Goal: Information Seeking & Learning: Compare options

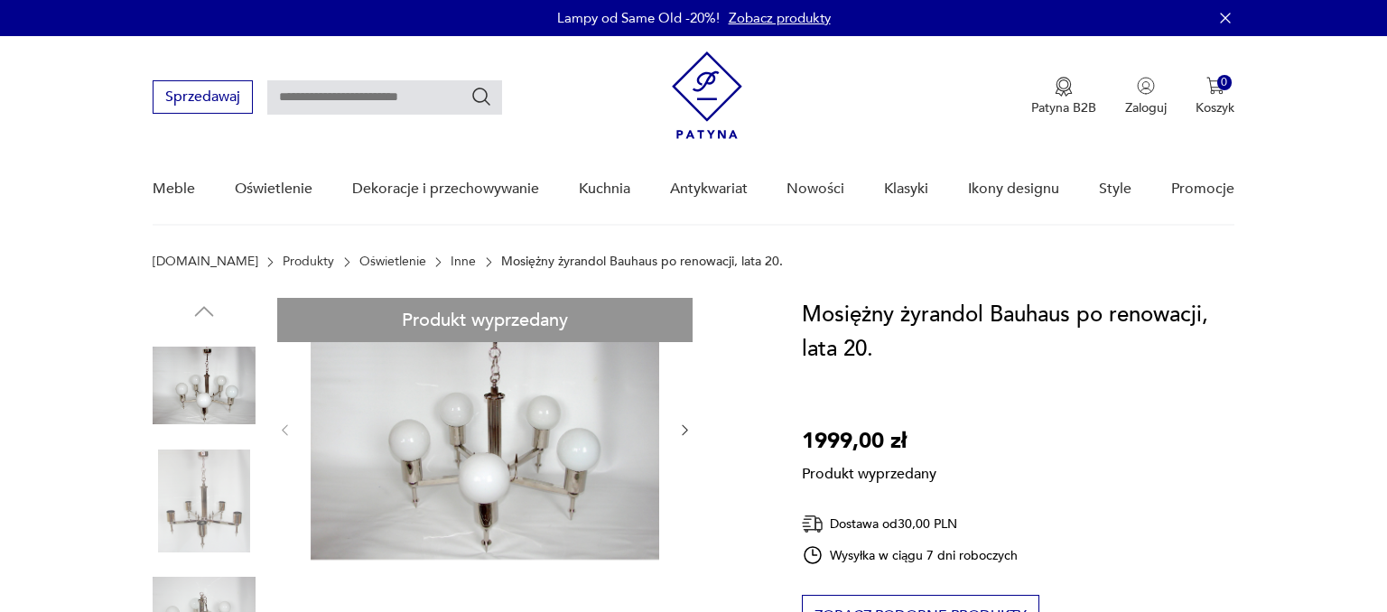
click at [451, 266] on link "Inne" at bounding box center [463, 262] width 25 height 14
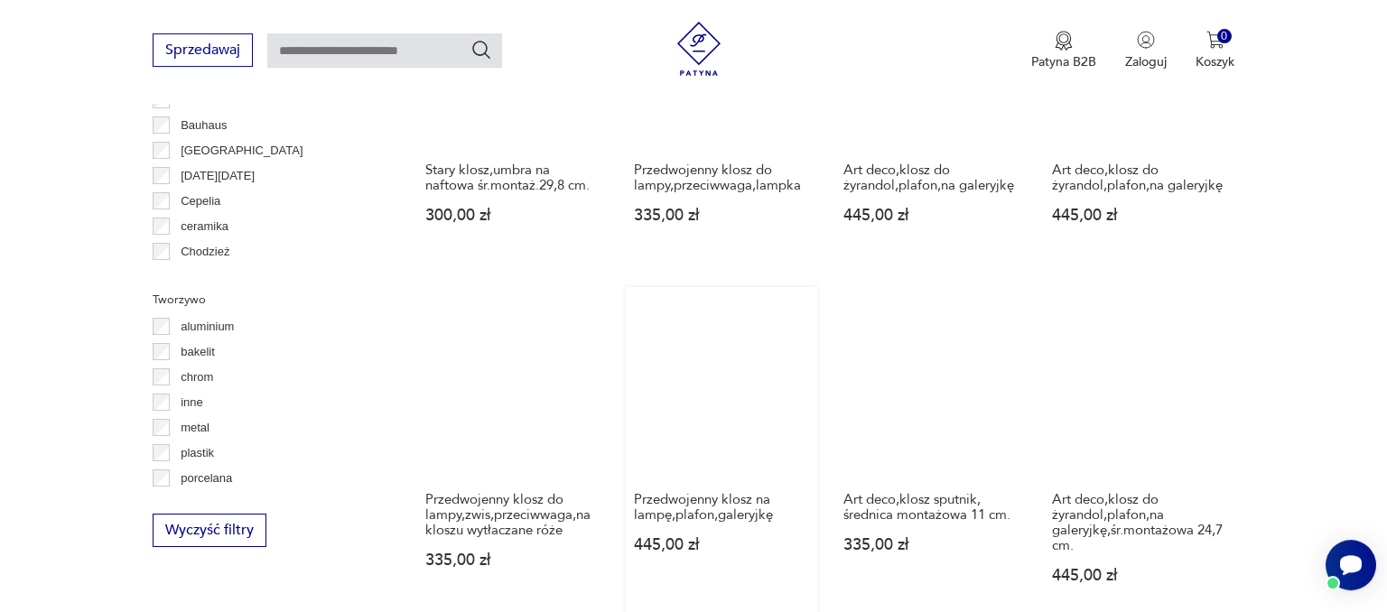
scroll to position [1616, 0]
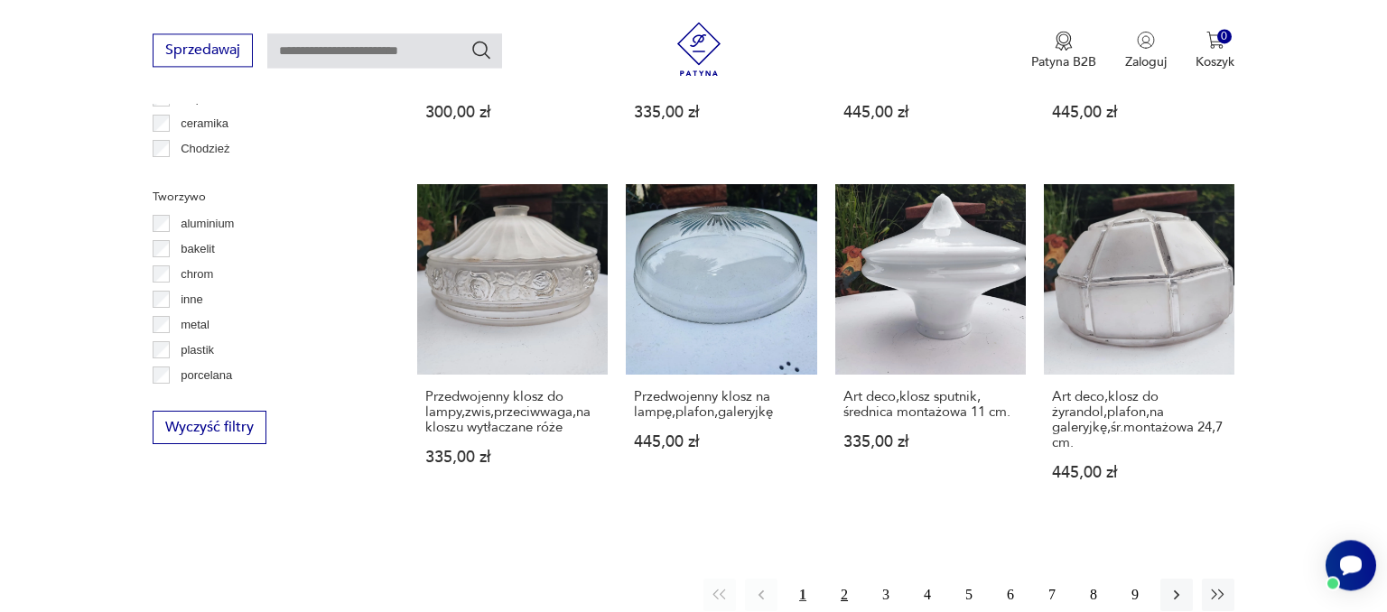
click at [844, 583] on button "2" at bounding box center [844, 595] width 33 height 33
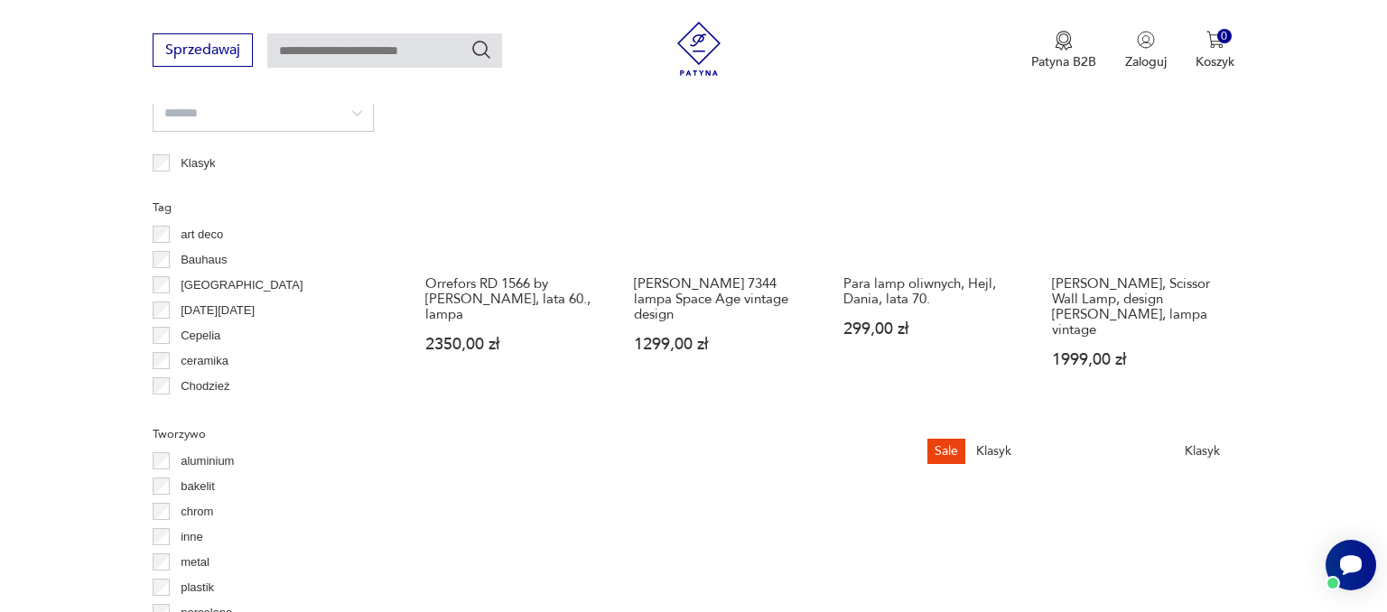
scroll to position [1696, 0]
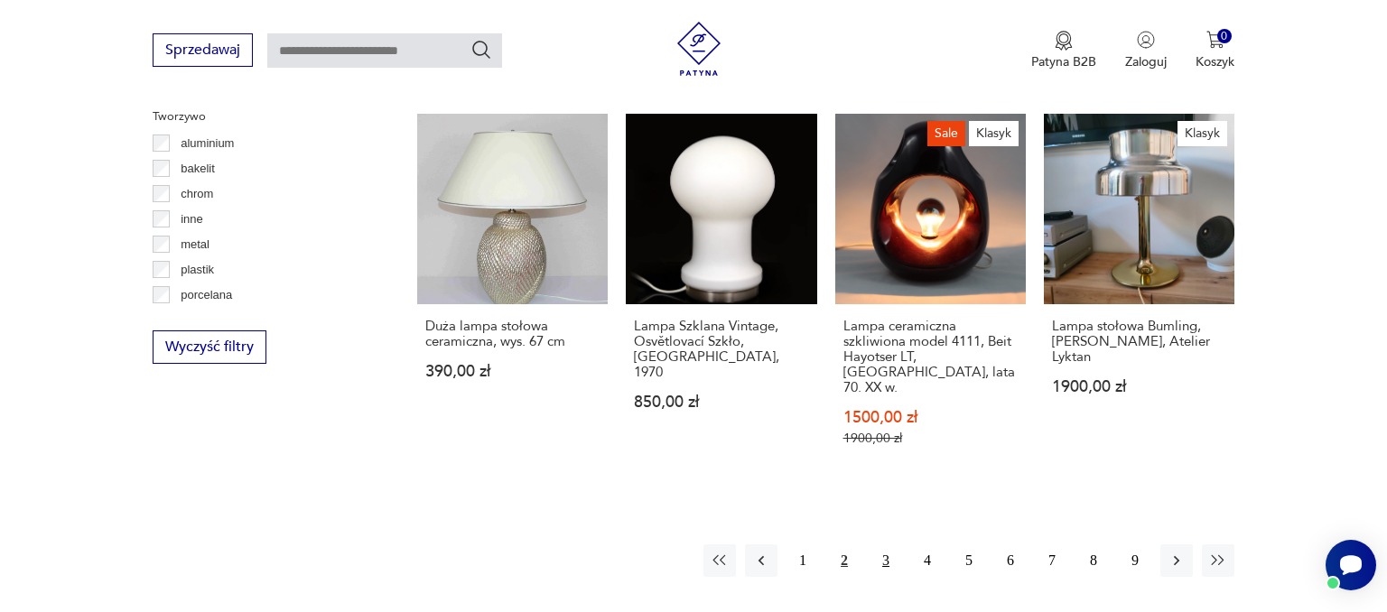
click at [874, 545] on button "3" at bounding box center [886, 561] width 33 height 33
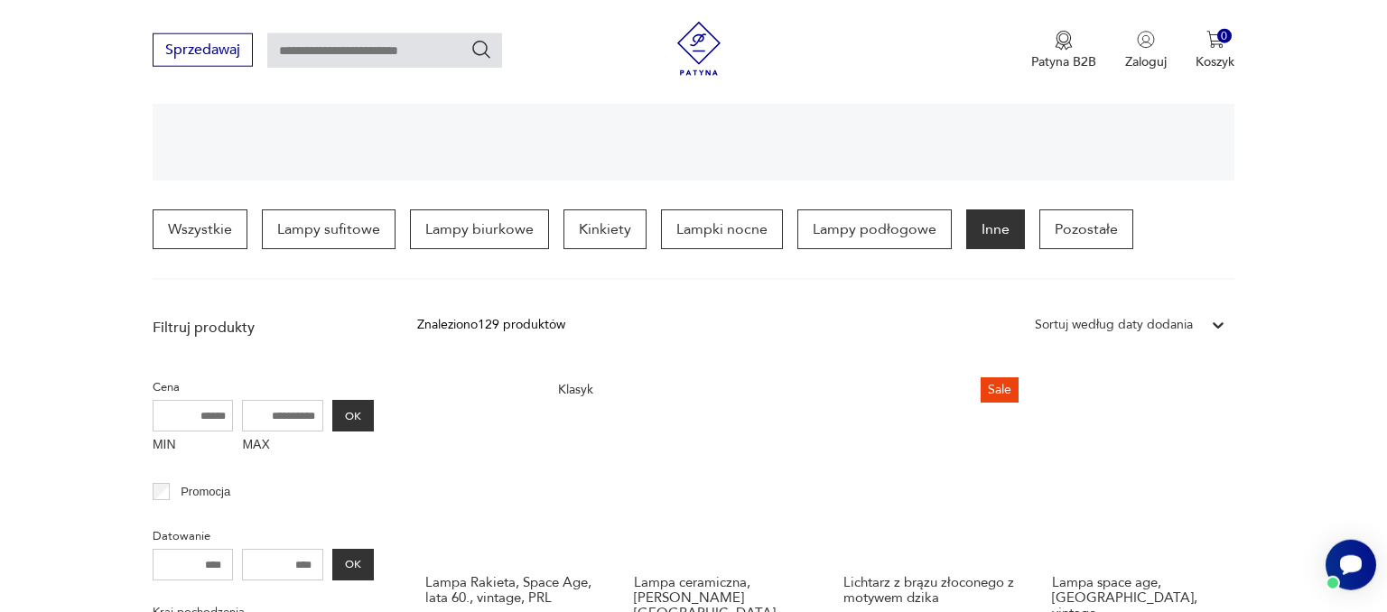
scroll to position [425, 0]
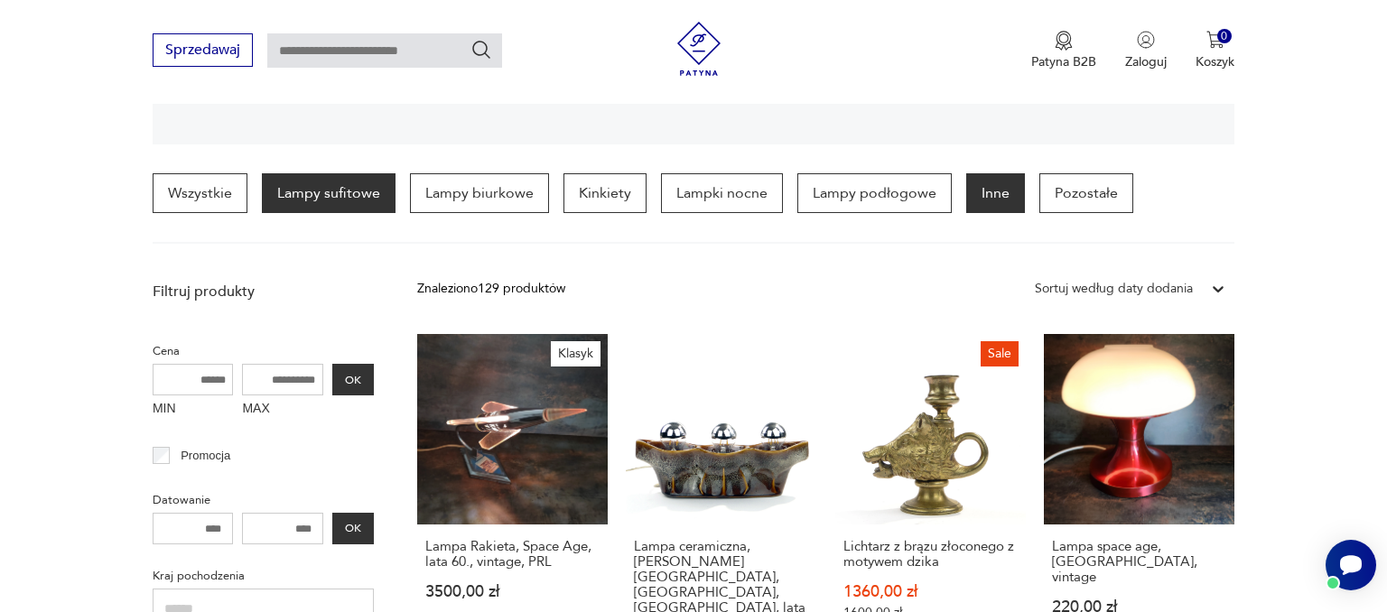
click at [322, 193] on p "Lampy sufitowe" at bounding box center [329, 193] width 134 height 40
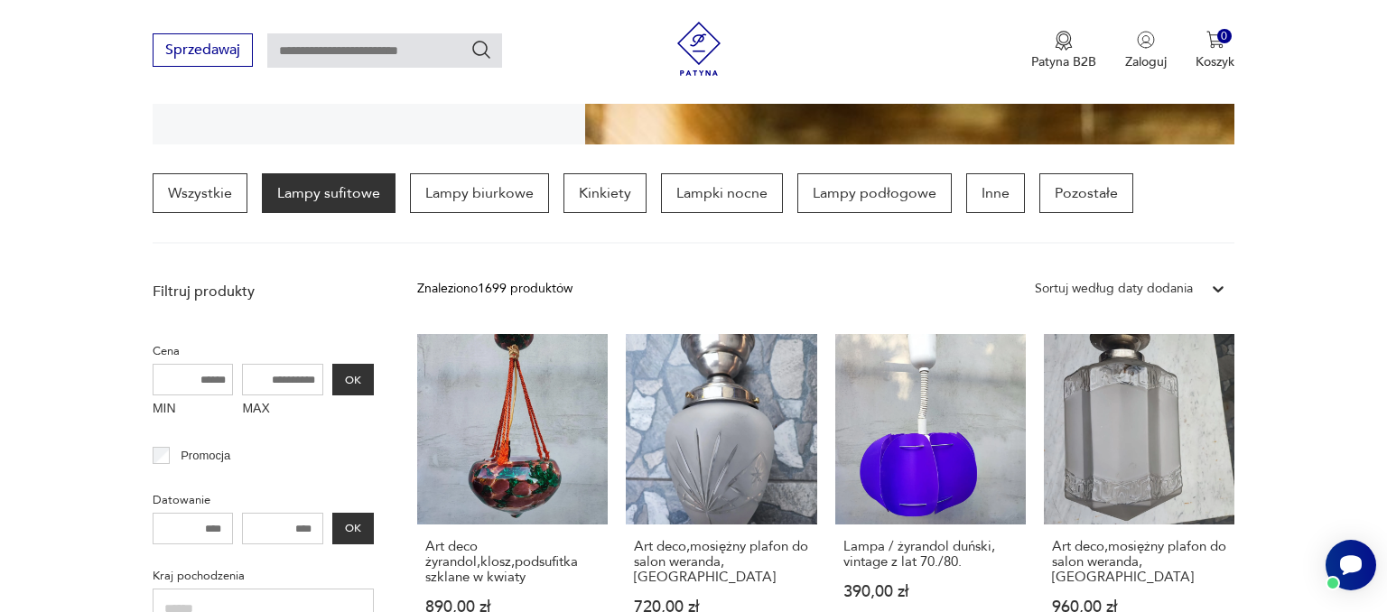
click at [1225, 281] on icon at bounding box center [1218, 289] width 18 height 18
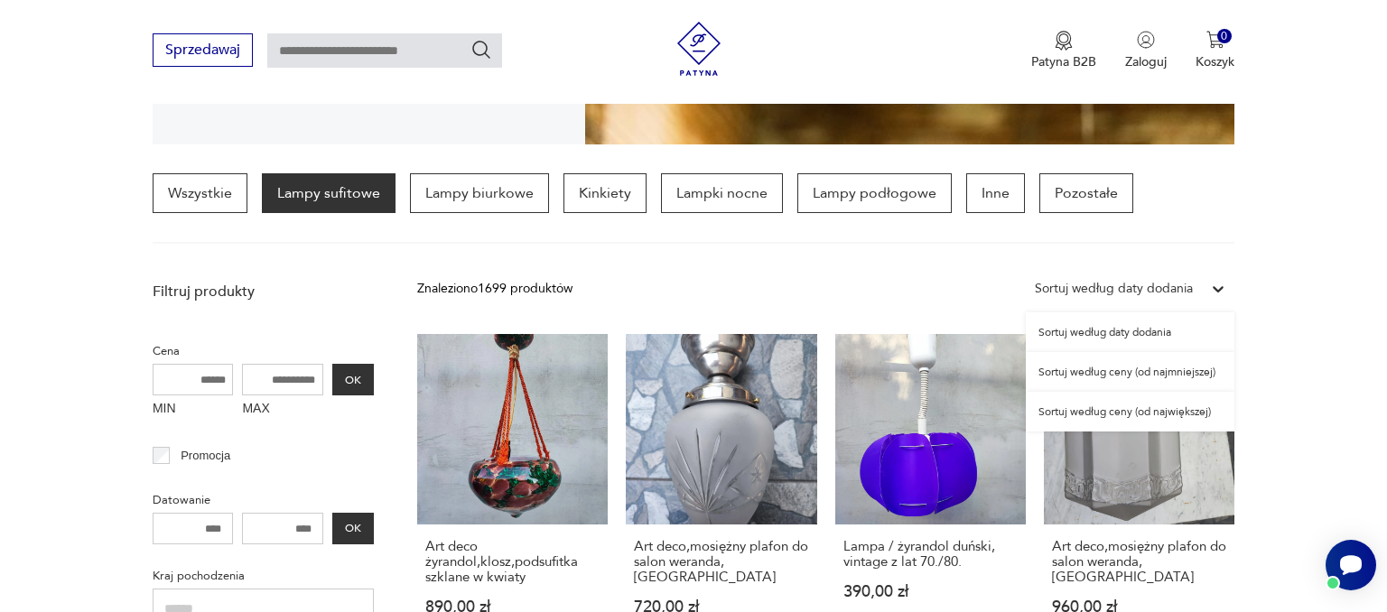
click at [1162, 414] on div "Sortuj według ceny (od największej)" at bounding box center [1130, 412] width 209 height 40
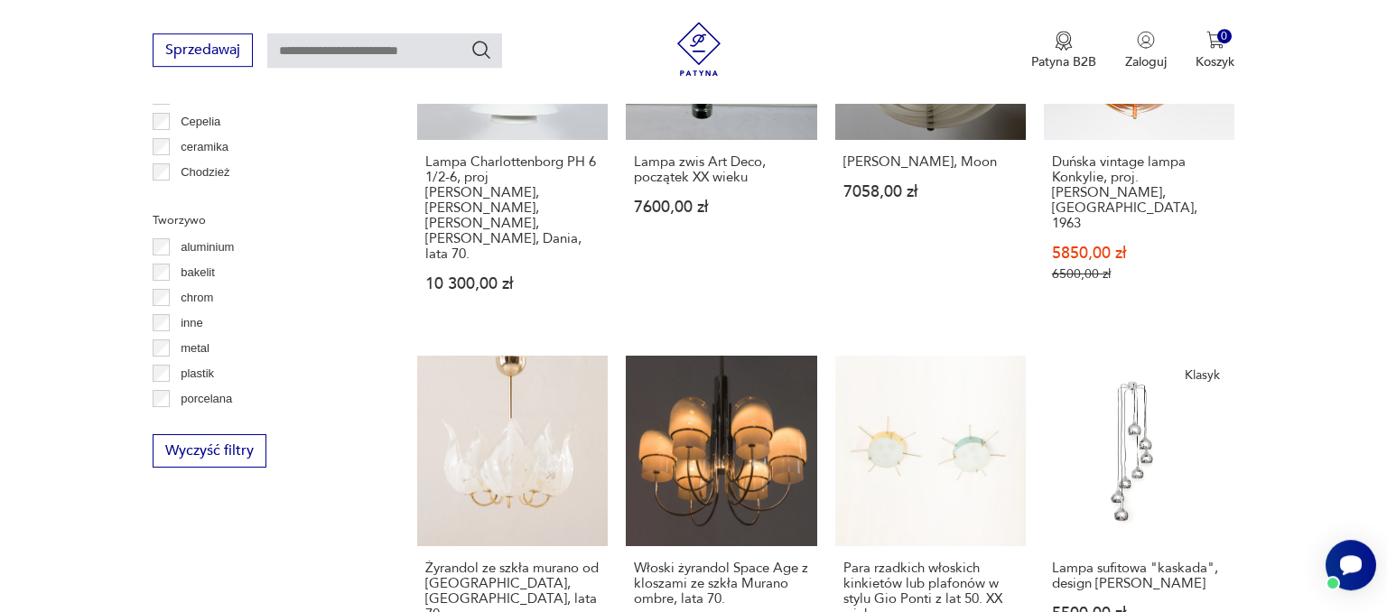
scroll to position [1696, 0]
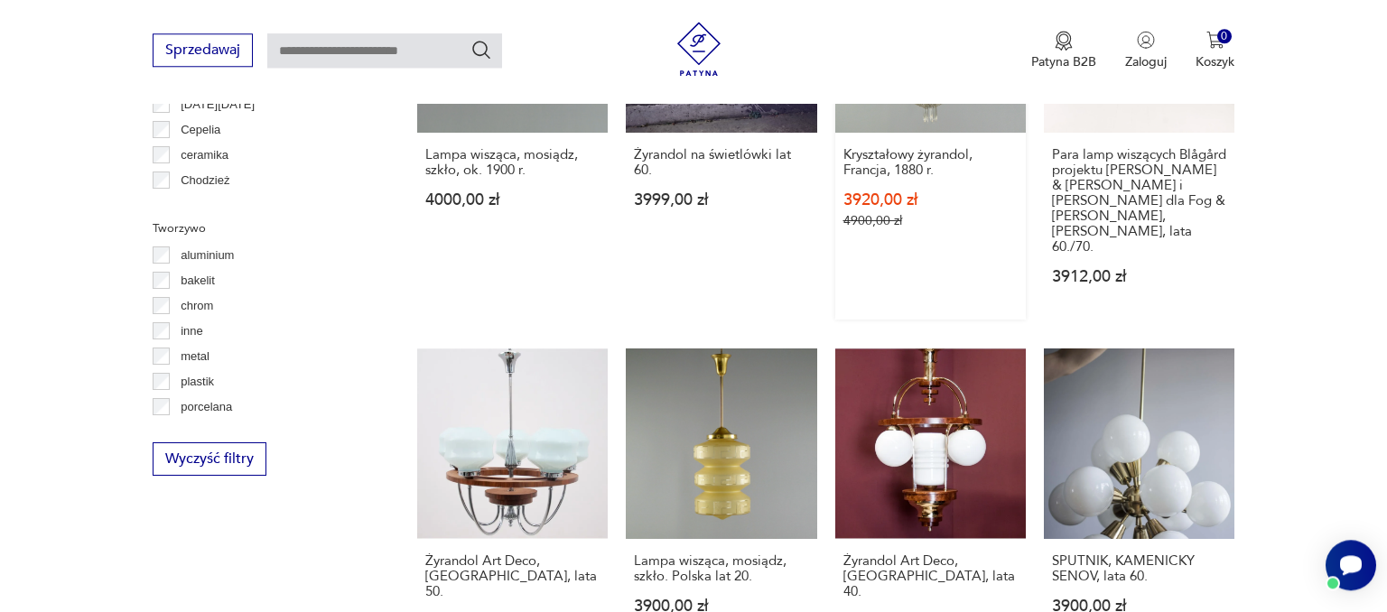
scroll to position [1696, 0]
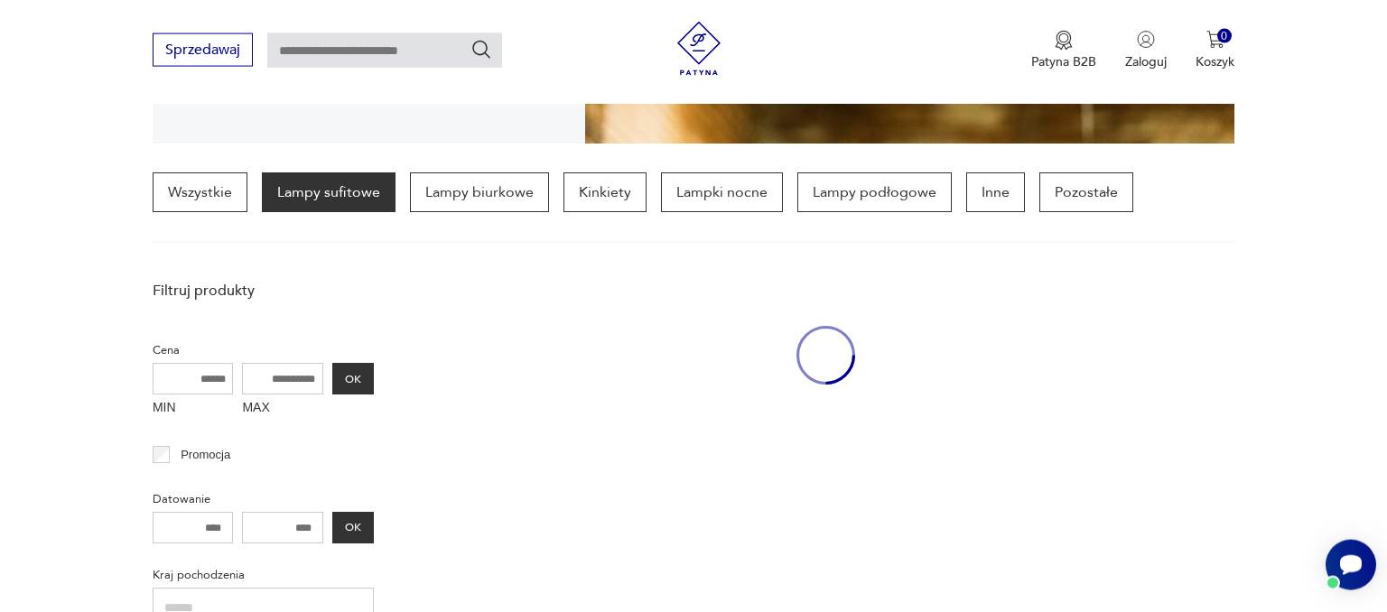
scroll to position [425, 0]
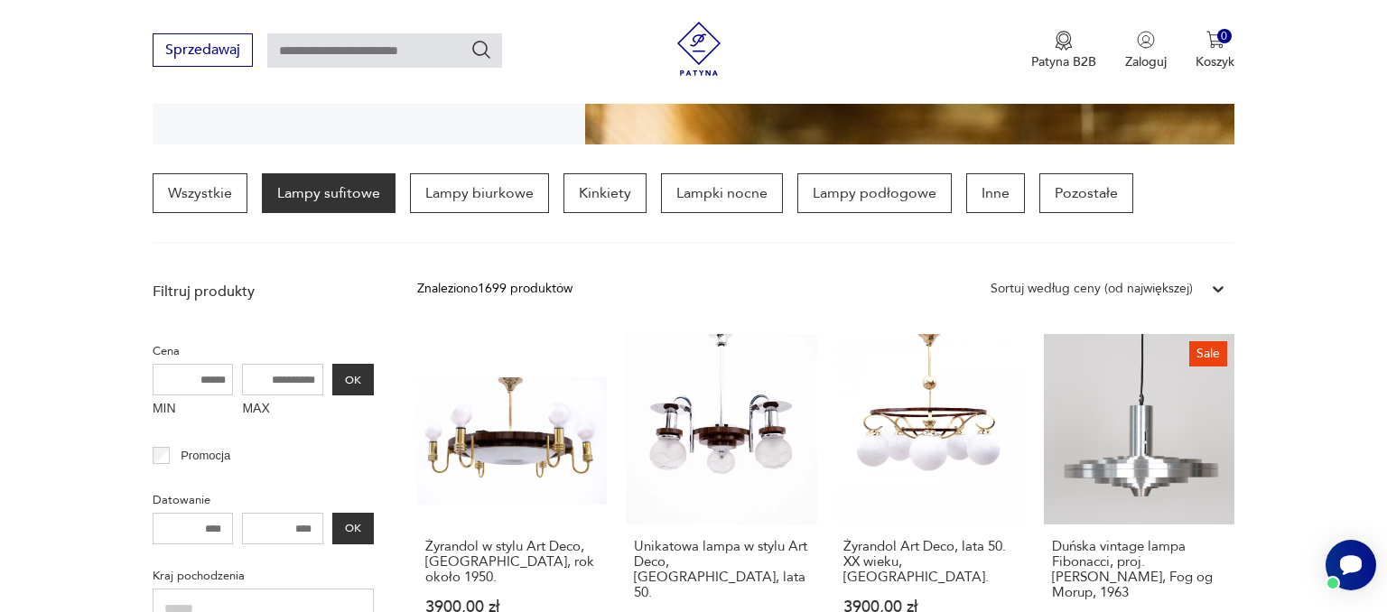
scroll to position [1696, 0]
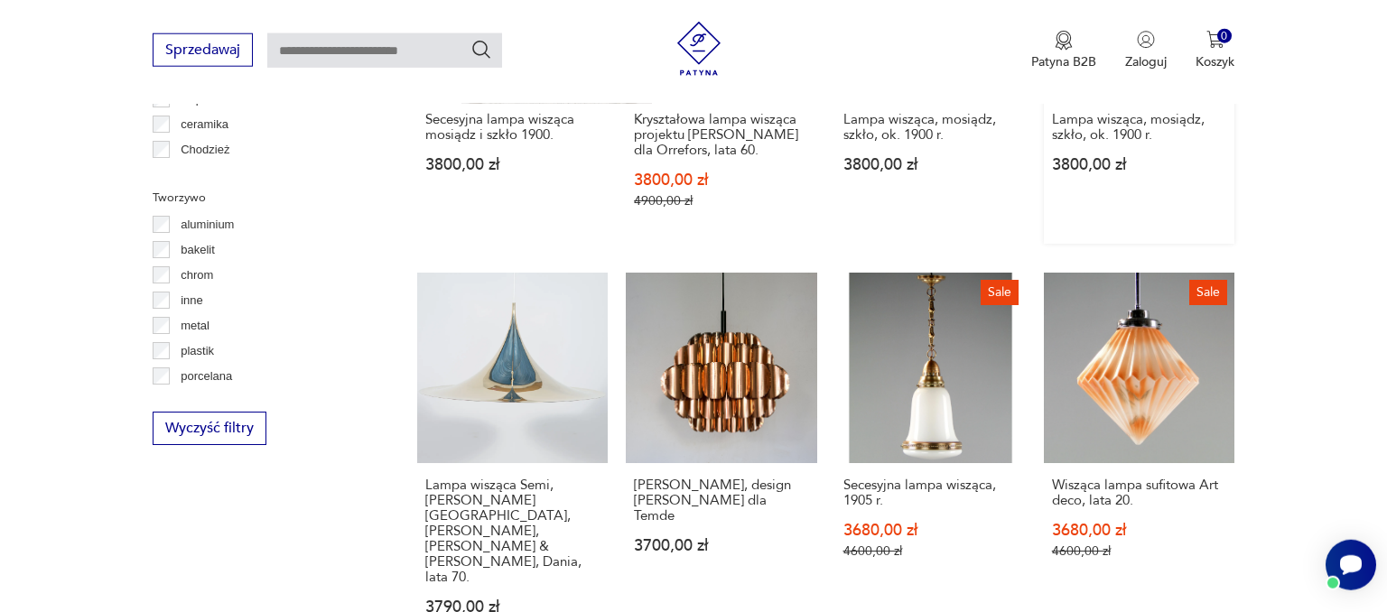
scroll to position [1696, 0]
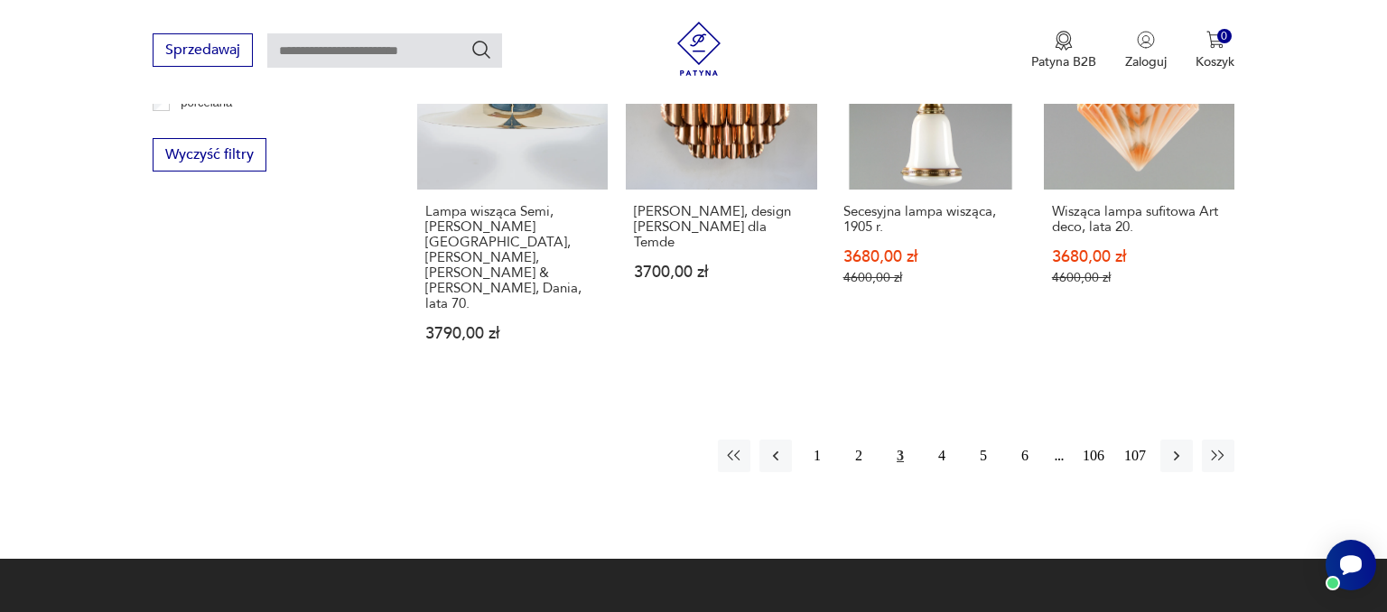
scroll to position [2014, 0]
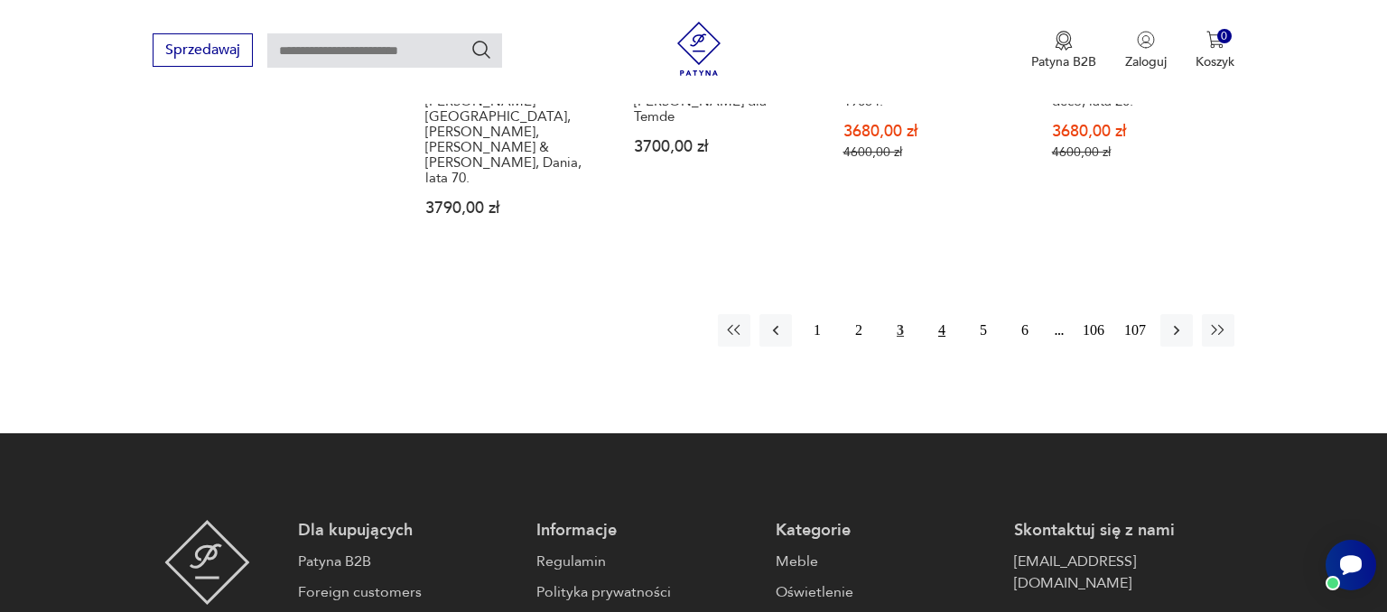
click at [945, 314] on button "4" at bounding box center [942, 330] width 33 height 33
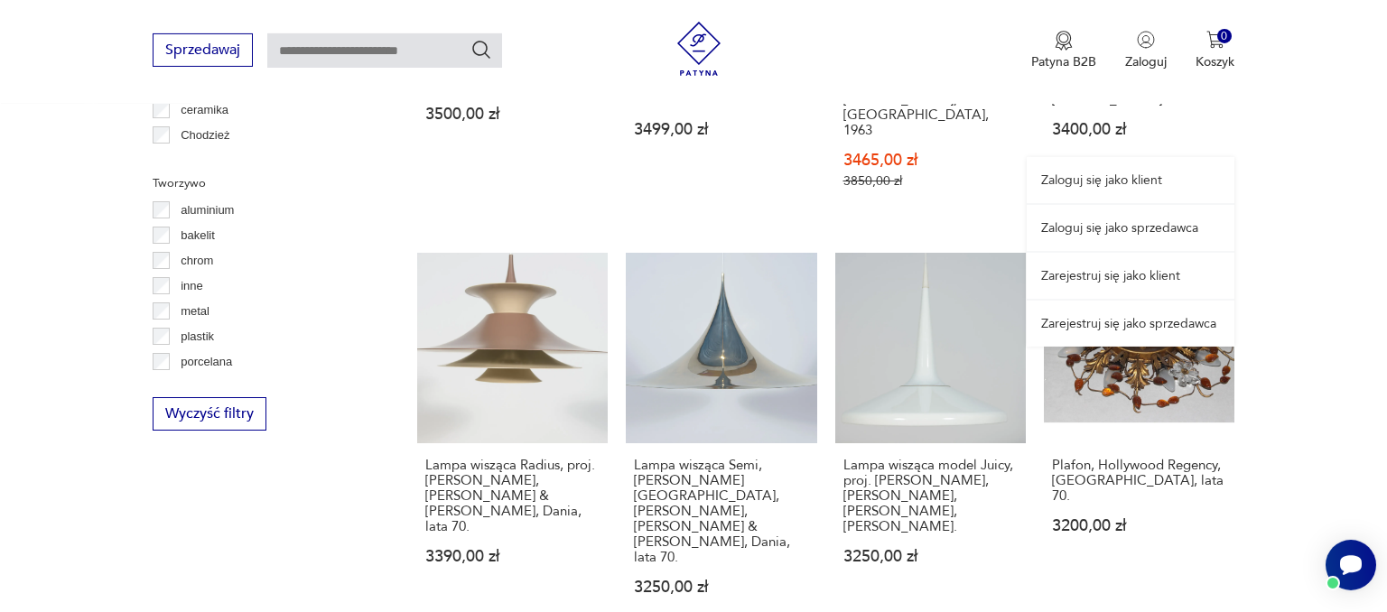
scroll to position [1696, 0]
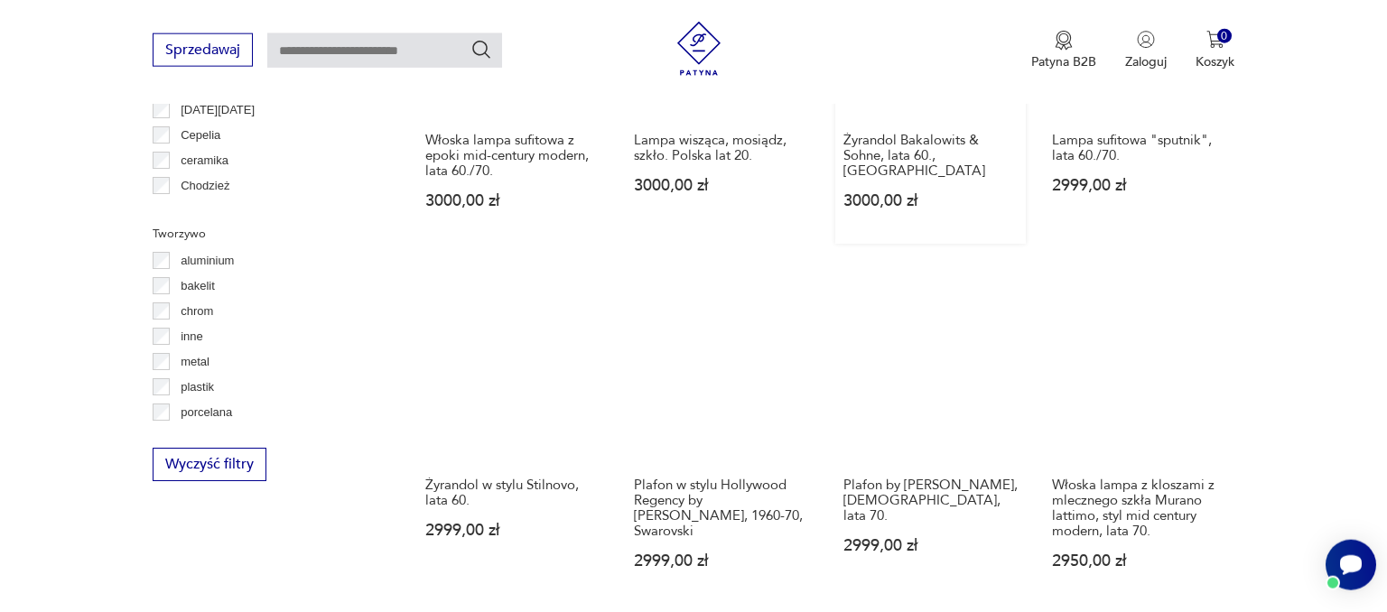
scroll to position [1696, 0]
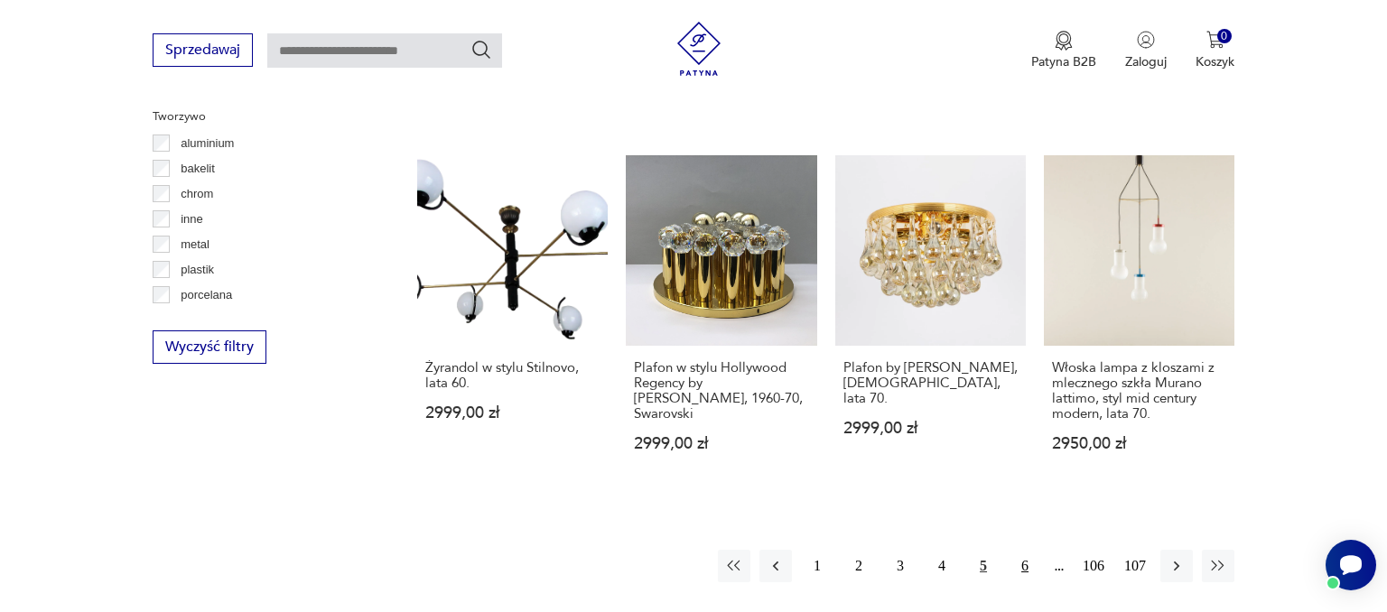
click at [1020, 562] on button "6" at bounding box center [1025, 566] width 33 height 33
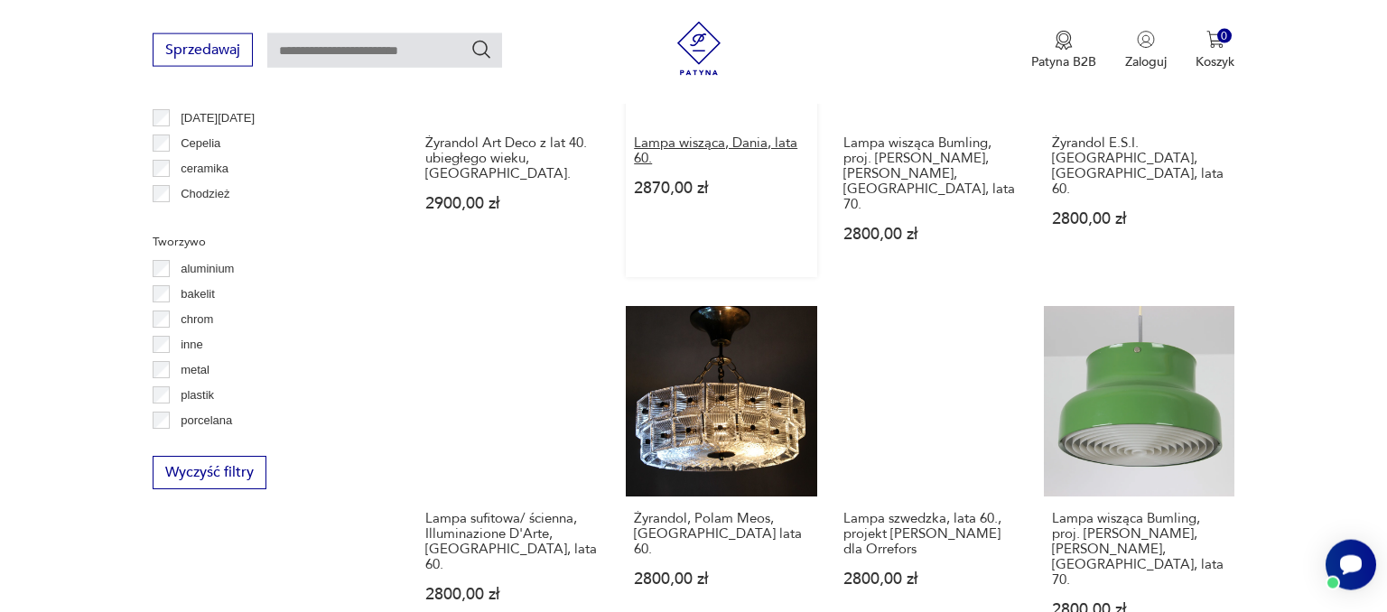
scroll to position [1696, 0]
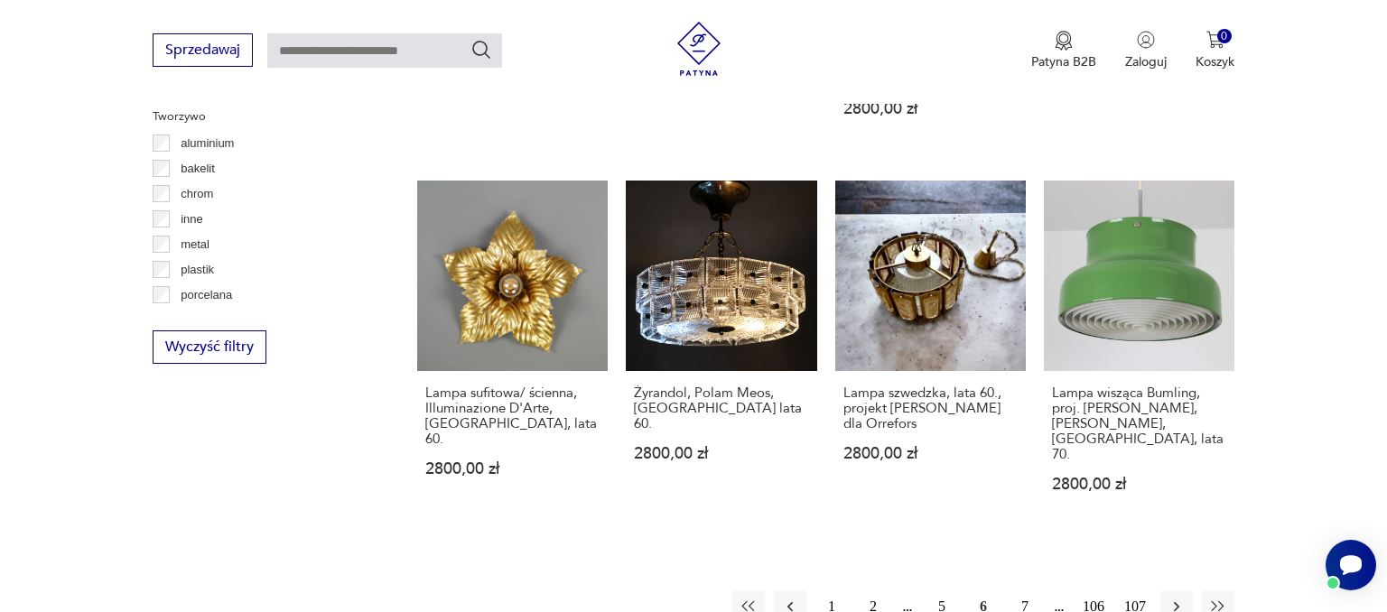
click at [1016, 591] on button "7" at bounding box center [1025, 607] width 33 height 33
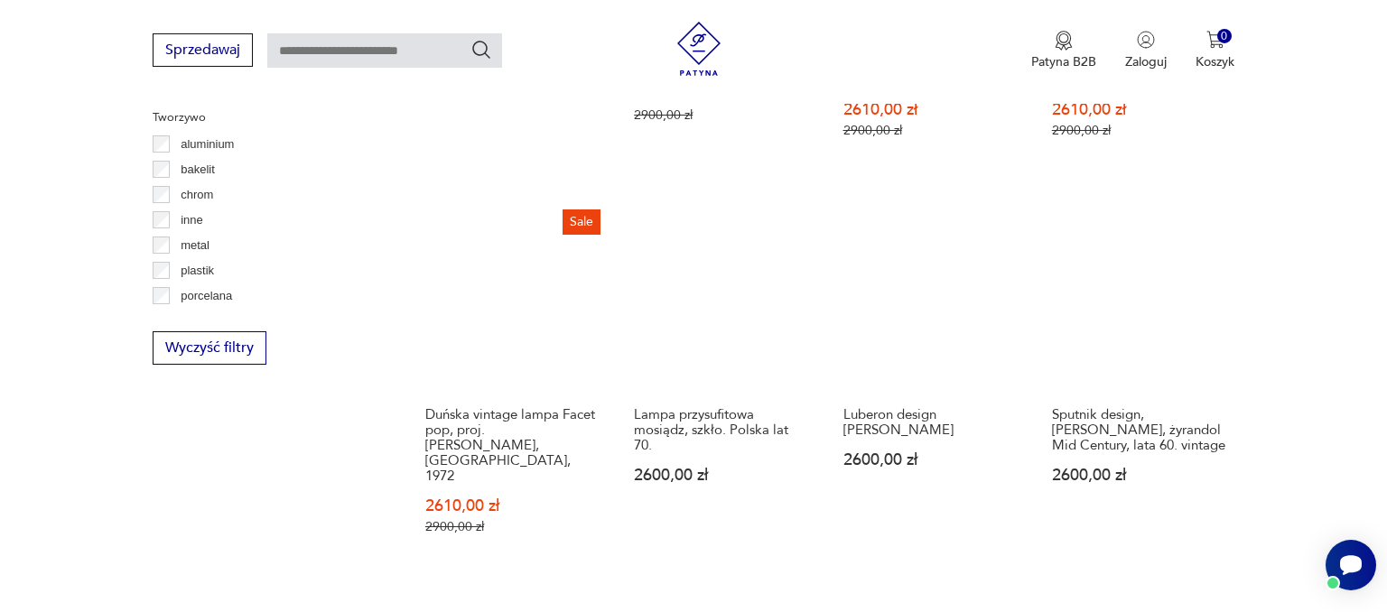
scroll to position [1696, 0]
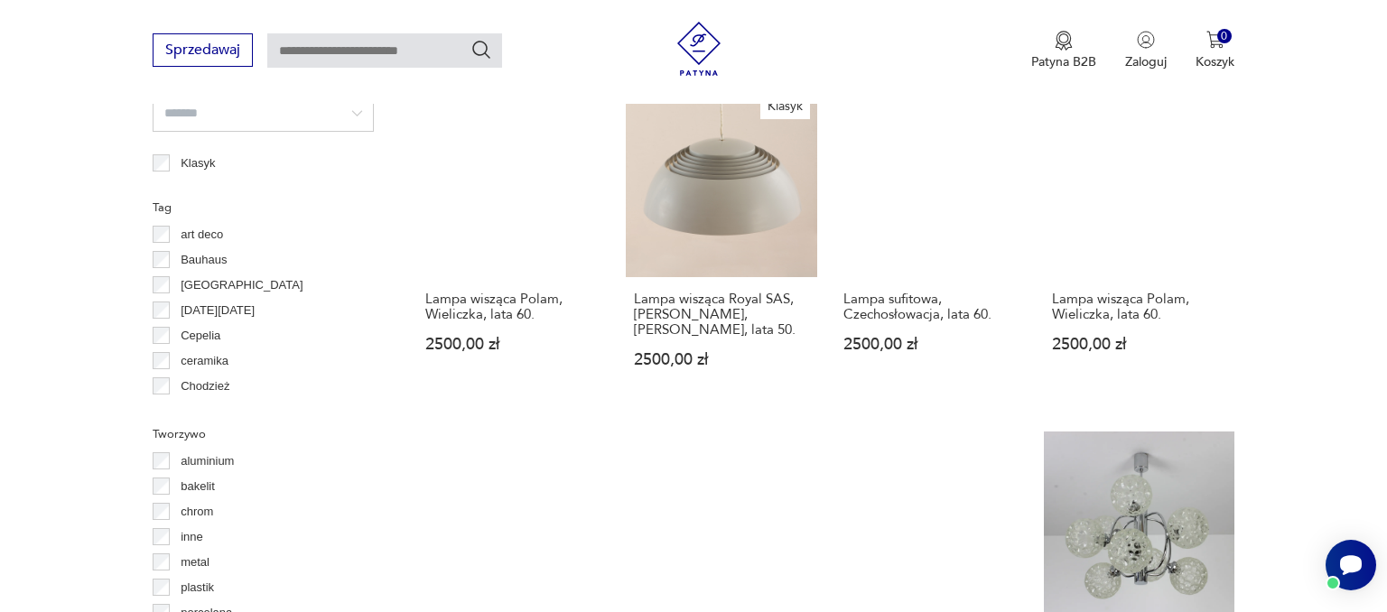
scroll to position [1696, 0]
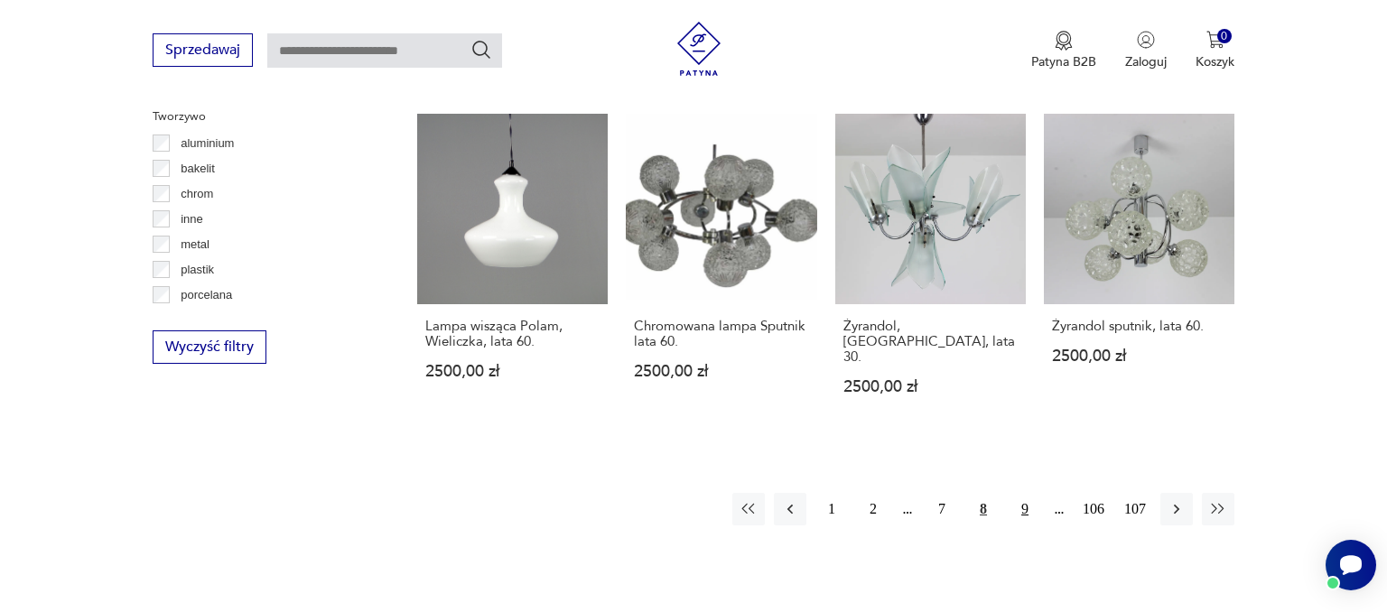
click at [1026, 493] on button "9" at bounding box center [1025, 509] width 33 height 33
click at [1022, 493] on button "10" at bounding box center [1025, 509] width 33 height 33
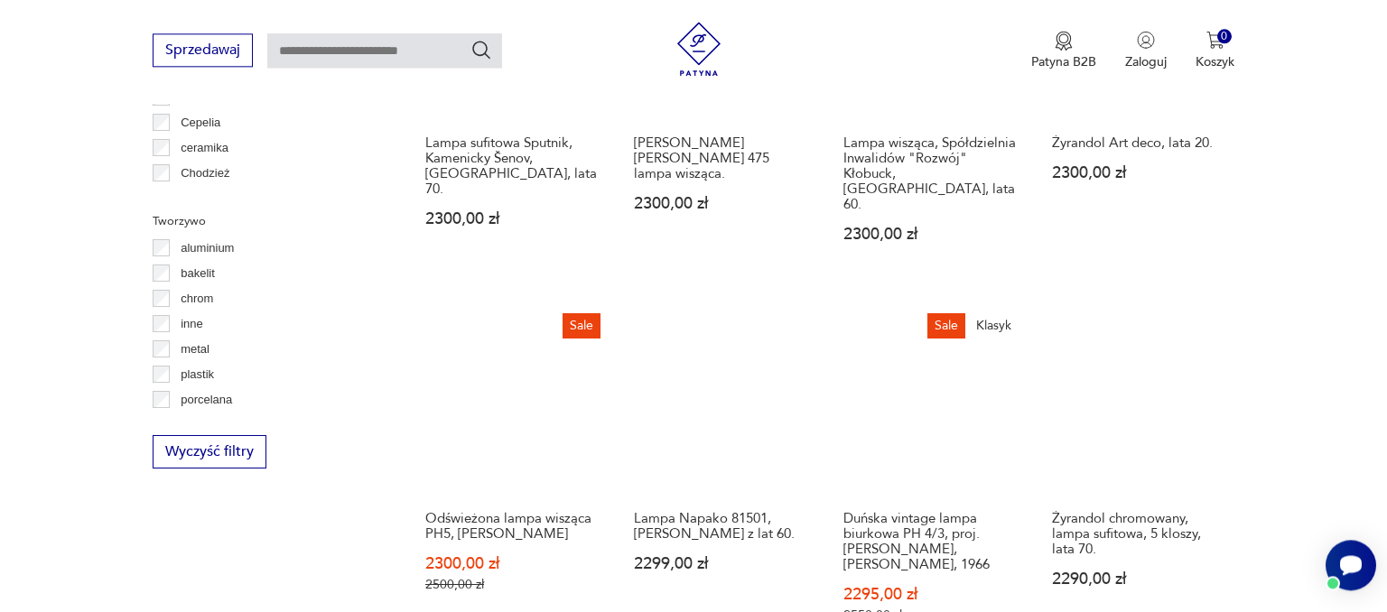
scroll to position [1696, 0]
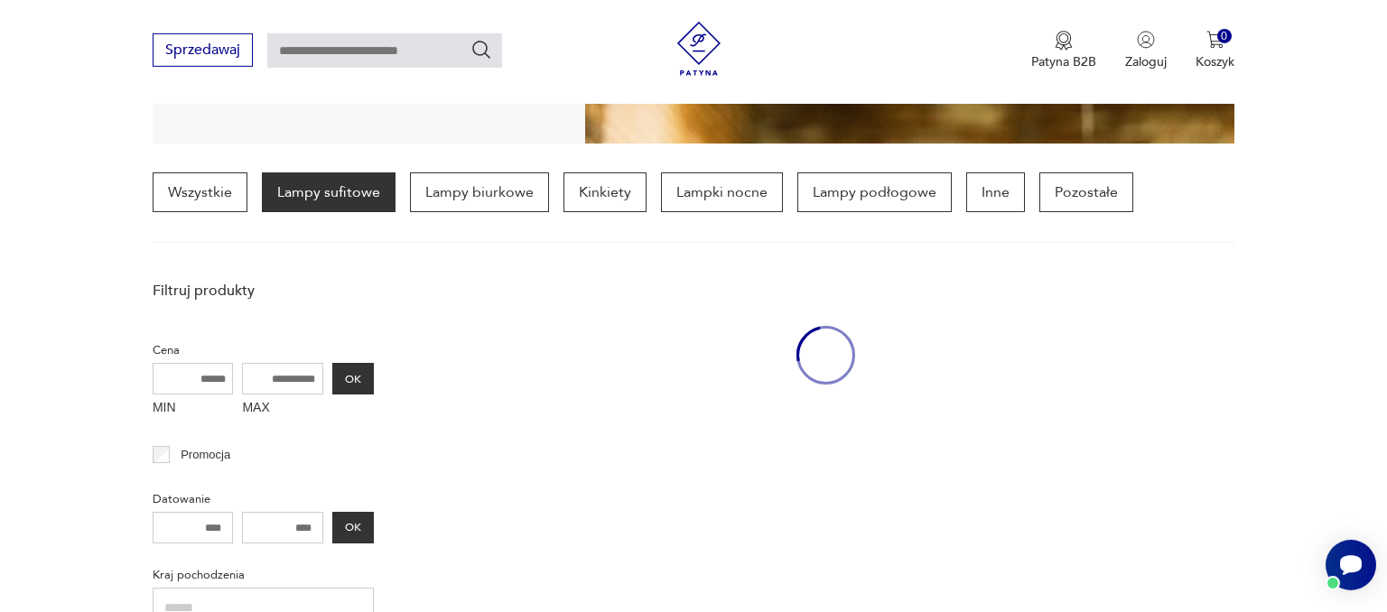
scroll to position [425, 0]
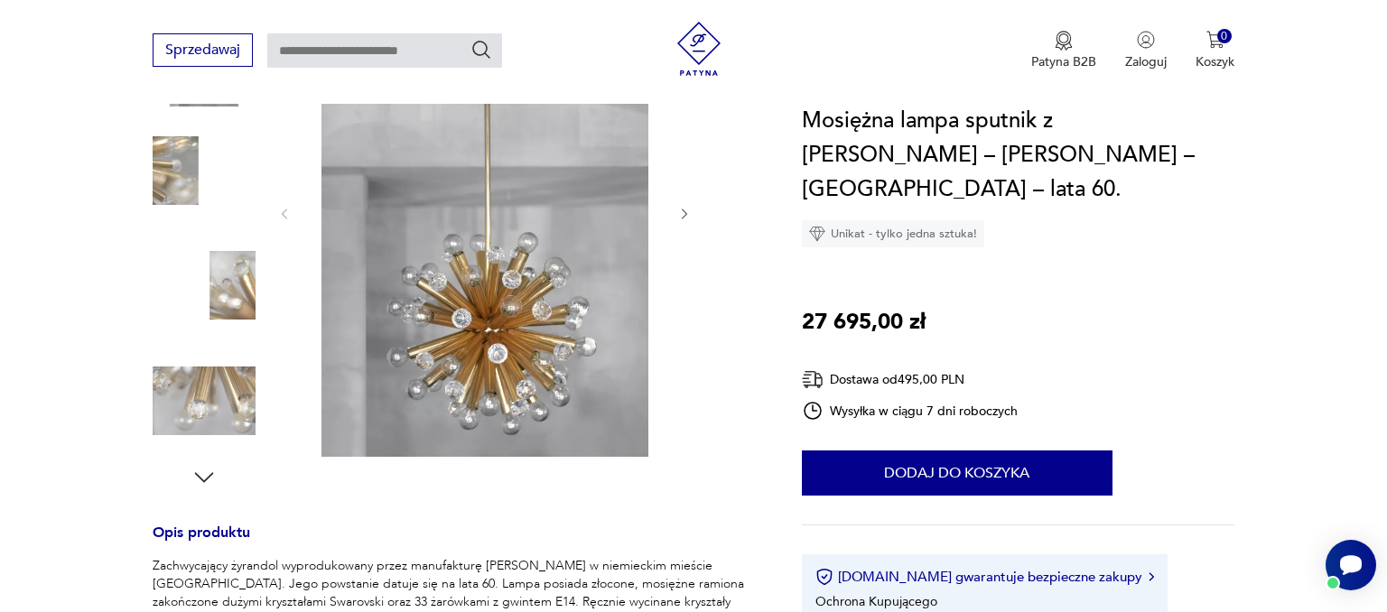
click at [691, 216] on icon "button" at bounding box center [684, 214] width 15 height 15
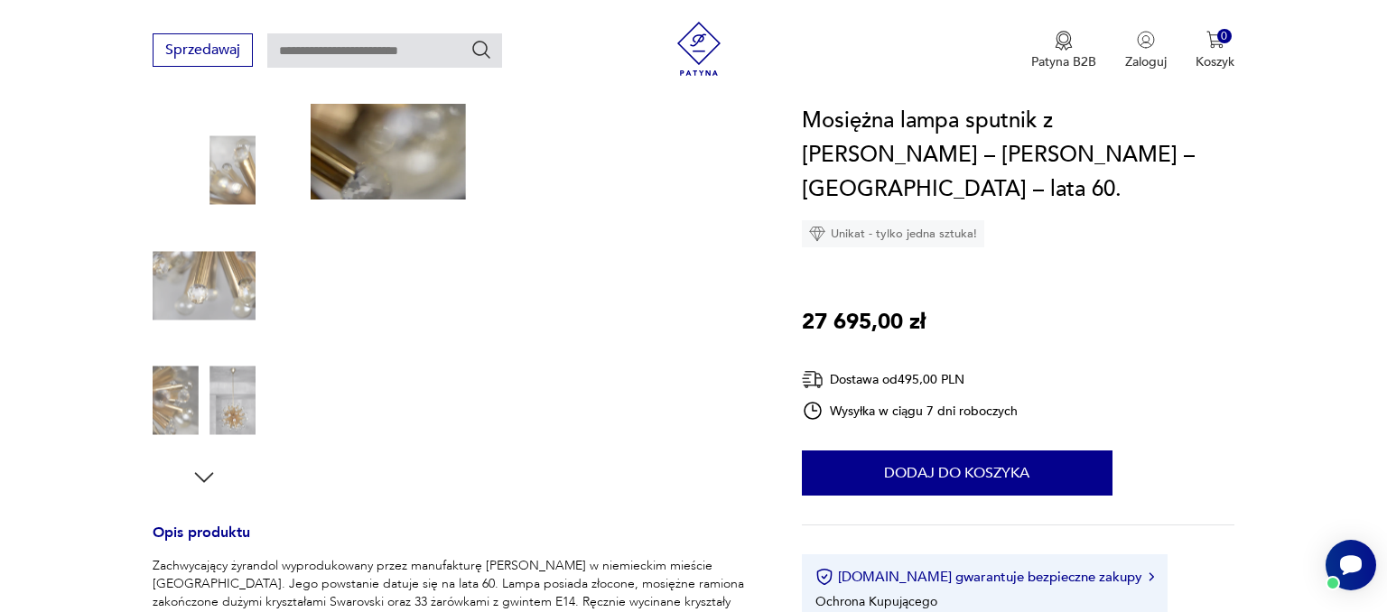
scroll to position [201, 0]
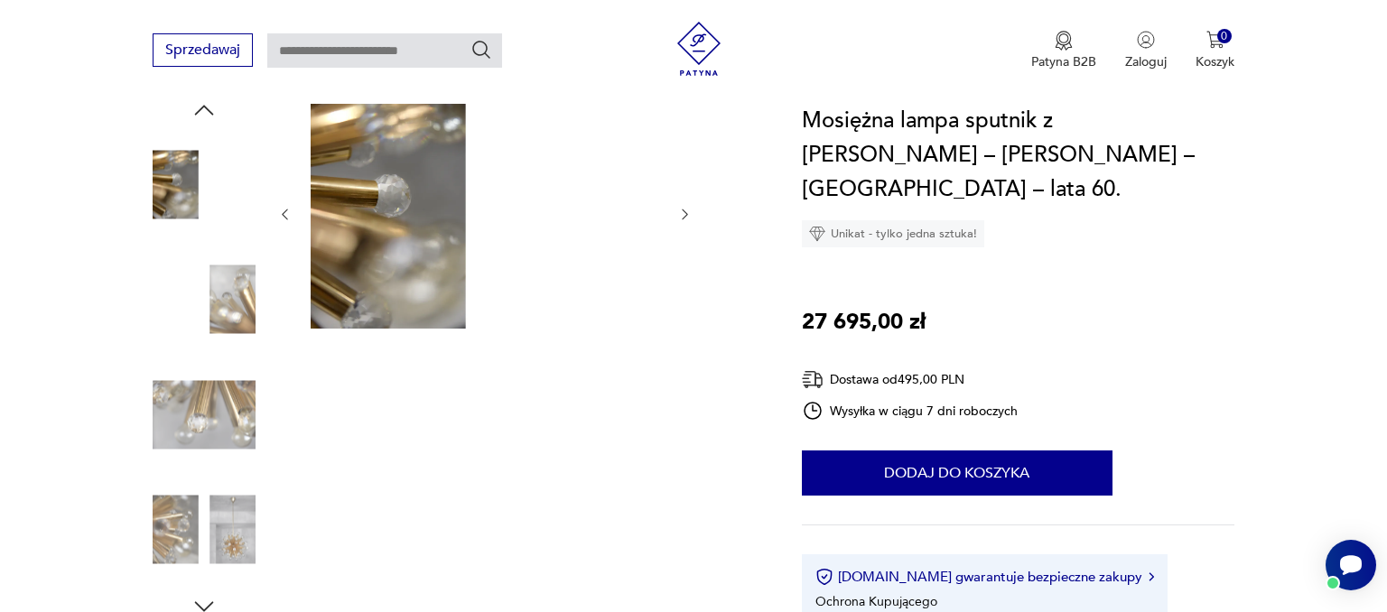
click at [691, 216] on icon "button" at bounding box center [684, 214] width 15 height 15
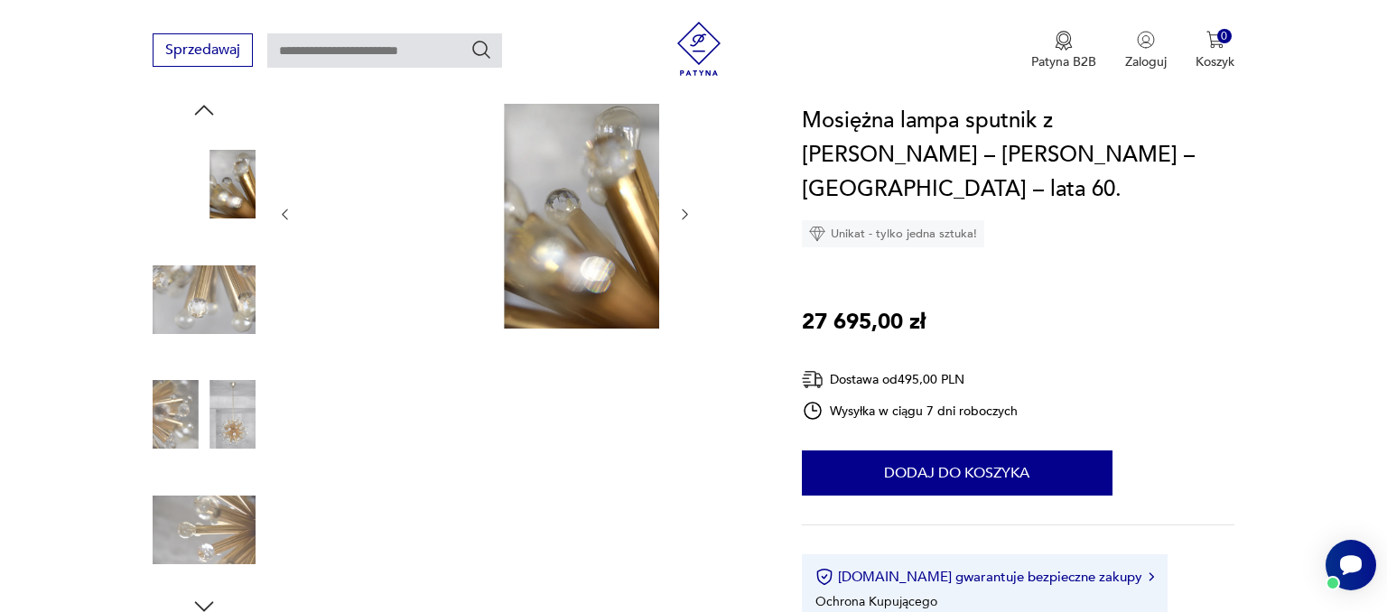
click at [691, 216] on icon "button" at bounding box center [684, 214] width 15 height 15
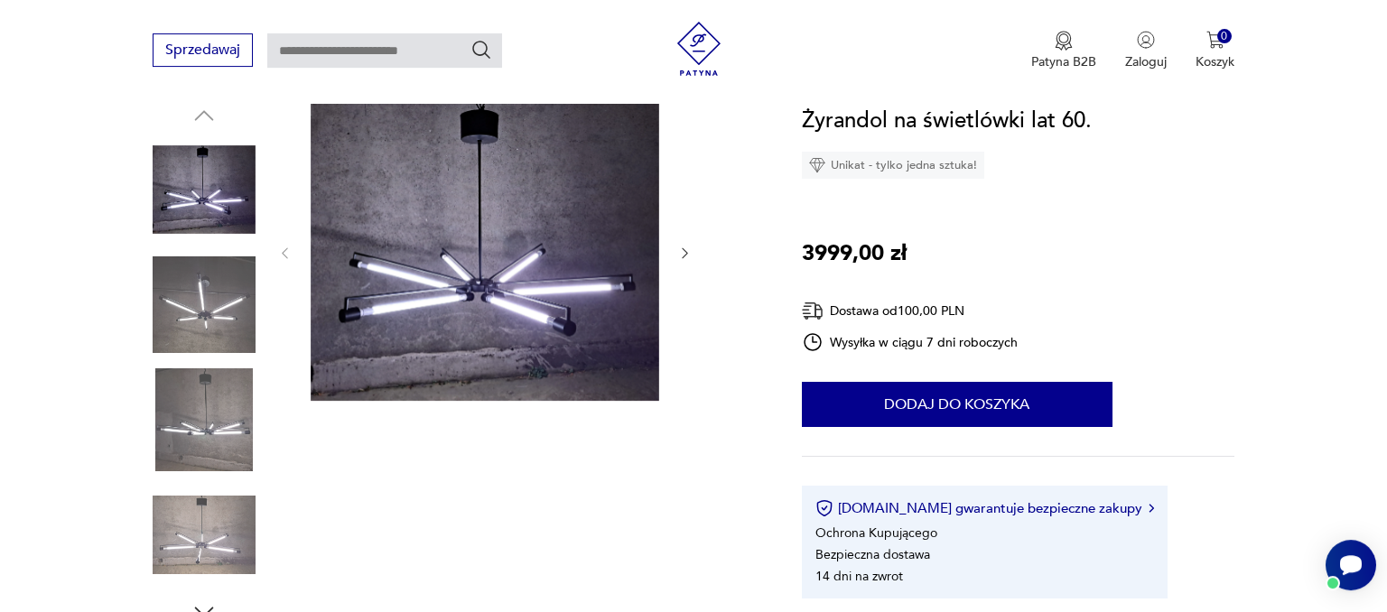
scroll to position [318, 0]
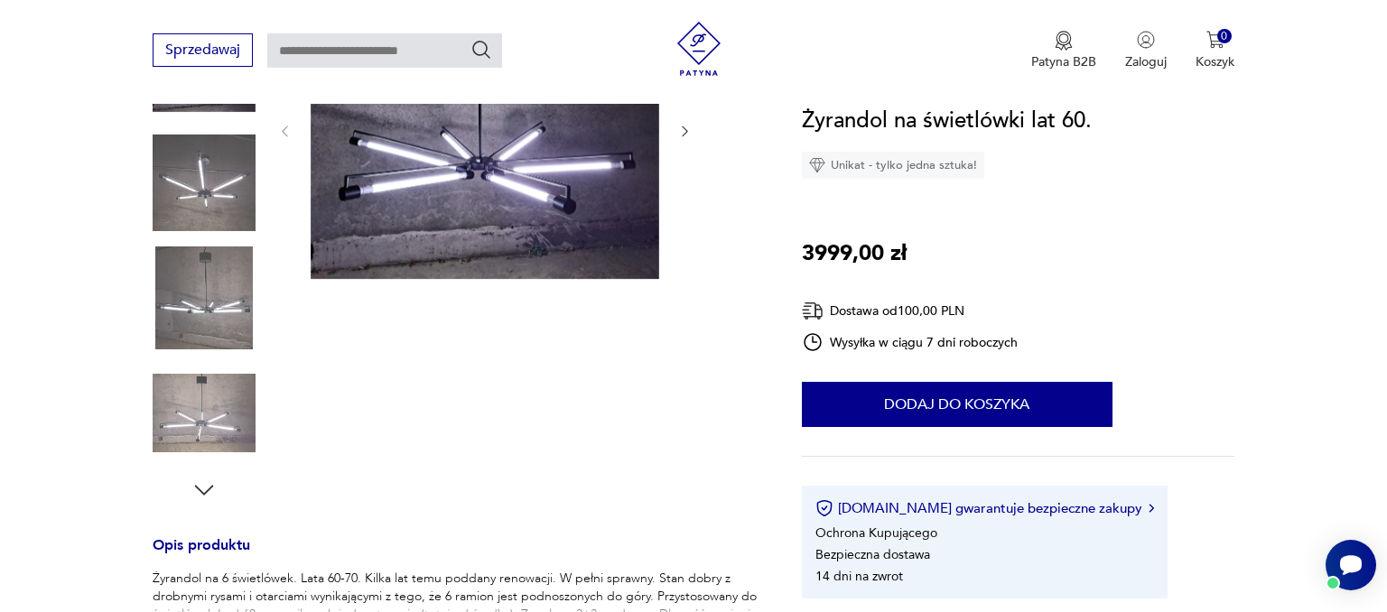
click at [198, 304] on img at bounding box center [204, 298] width 103 height 103
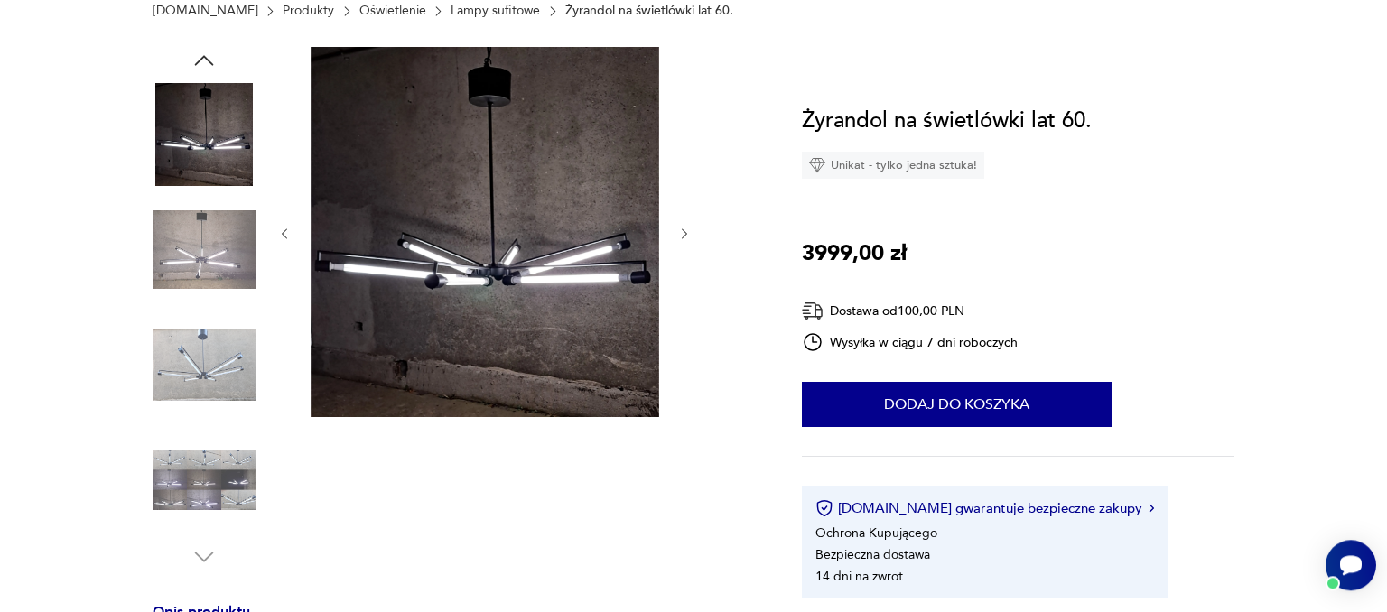
scroll to position [353, 0]
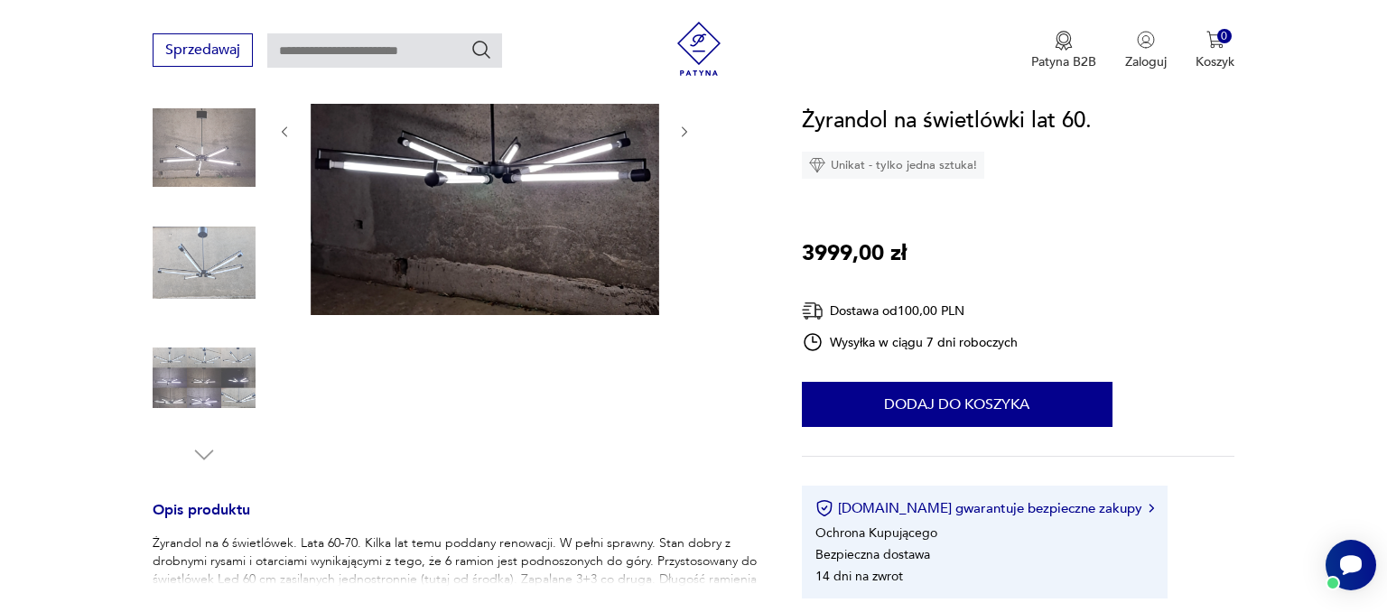
click at [184, 387] on img at bounding box center [204, 378] width 103 height 103
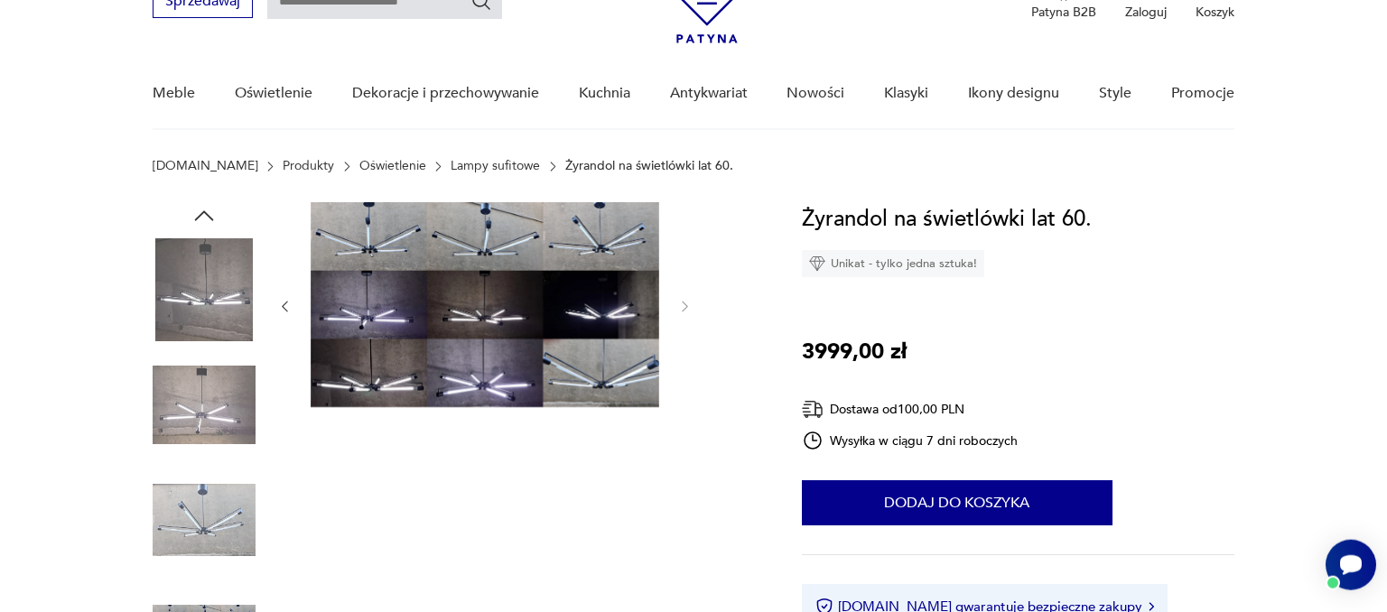
scroll to position [0, 0]
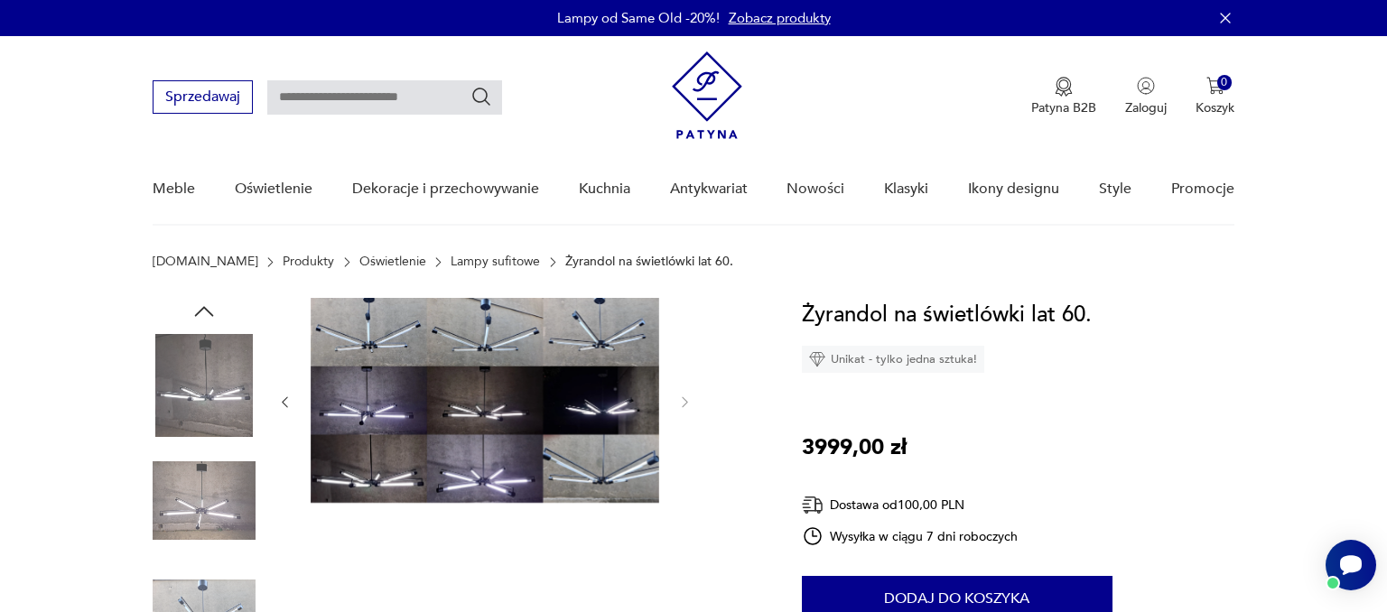
click at [219, 381] on img at bounding box center [204, 385] width 103 height 103
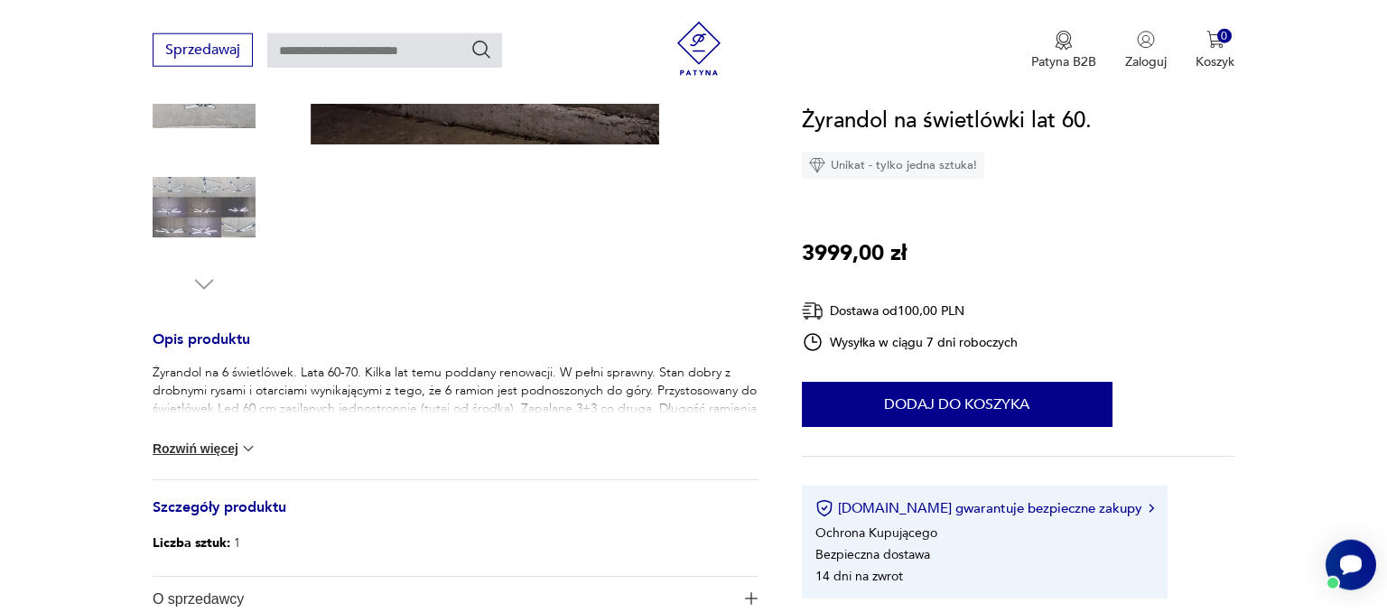
scroll to position [636, 0]
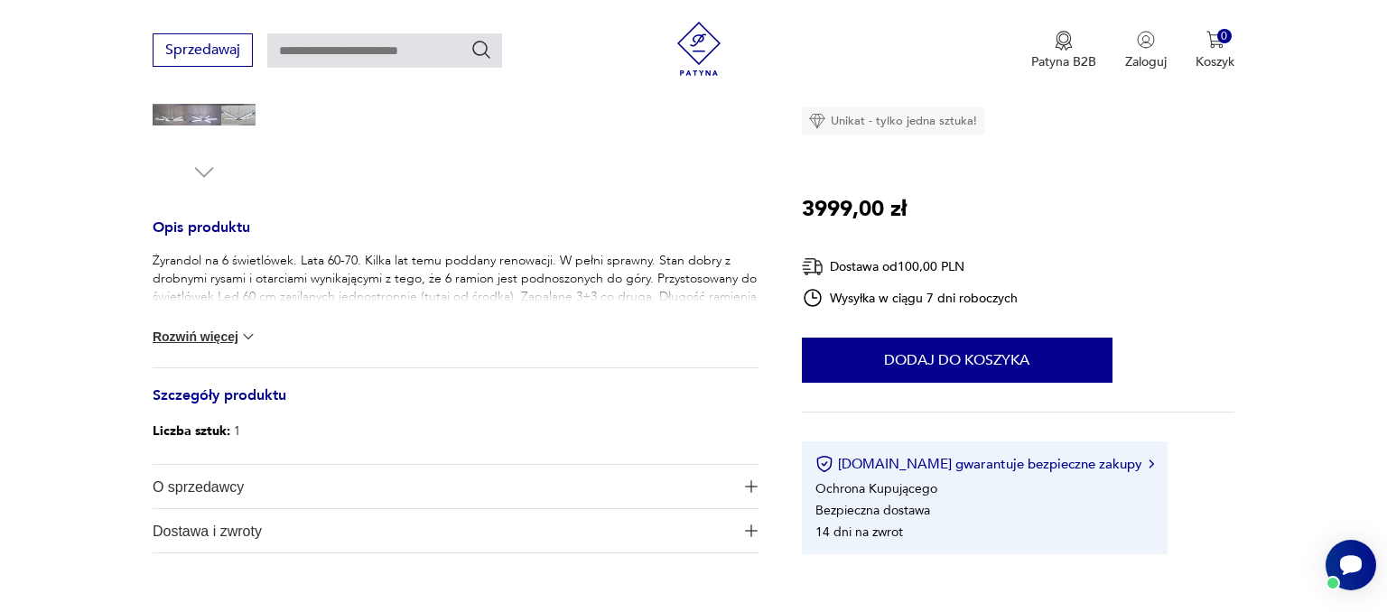
click at [216, 338] on button "Rozwiń więcej" at bounding box center [205, 337] width 105 height 18
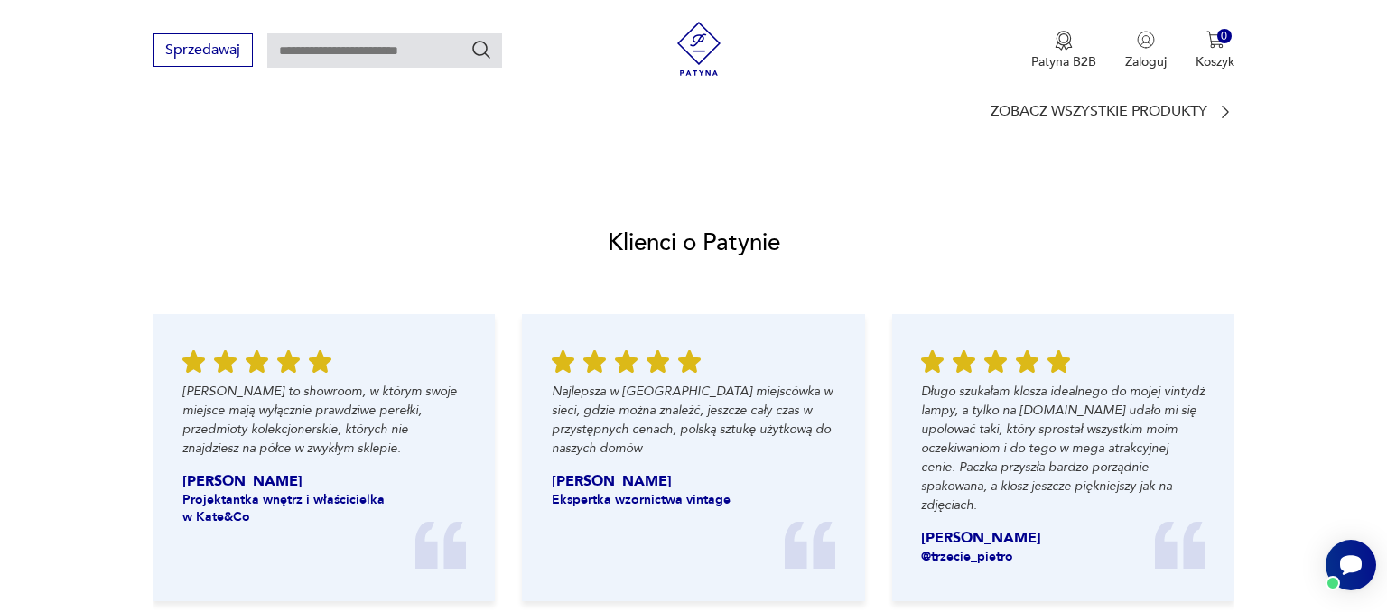
scroll to position [1272, 0]
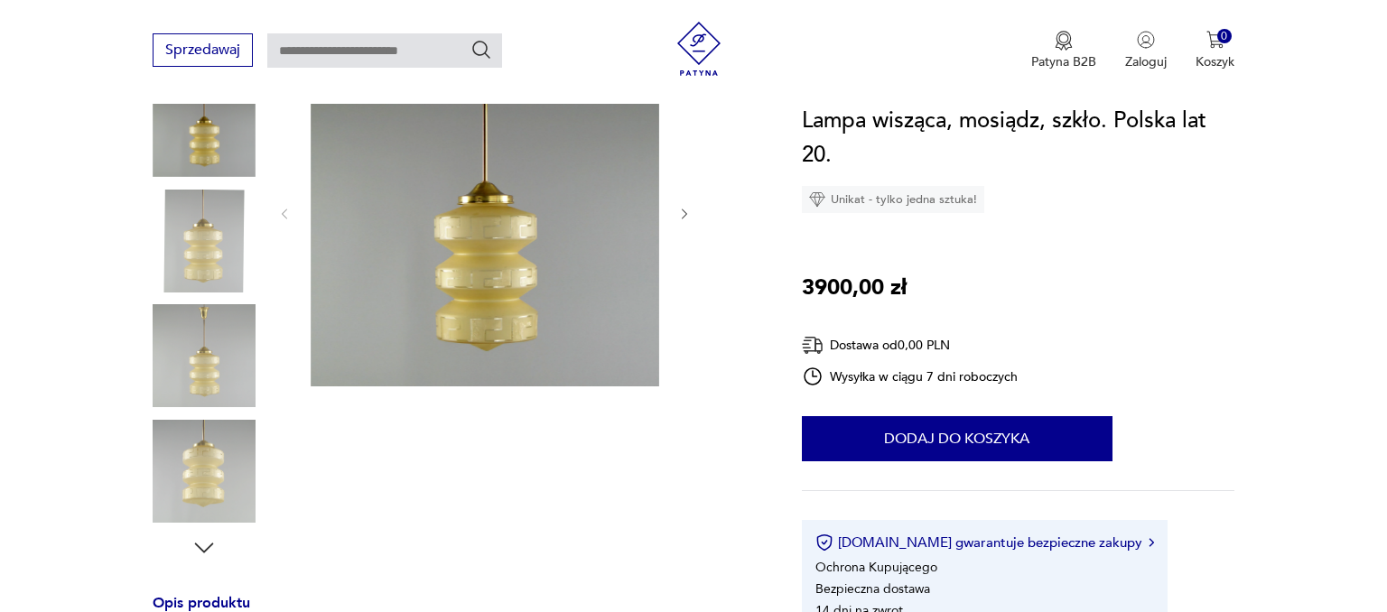
scroll to position [260, 0]
click at [684, 217] on icon "button" at bounding box center [684, 214] width 15 height 15
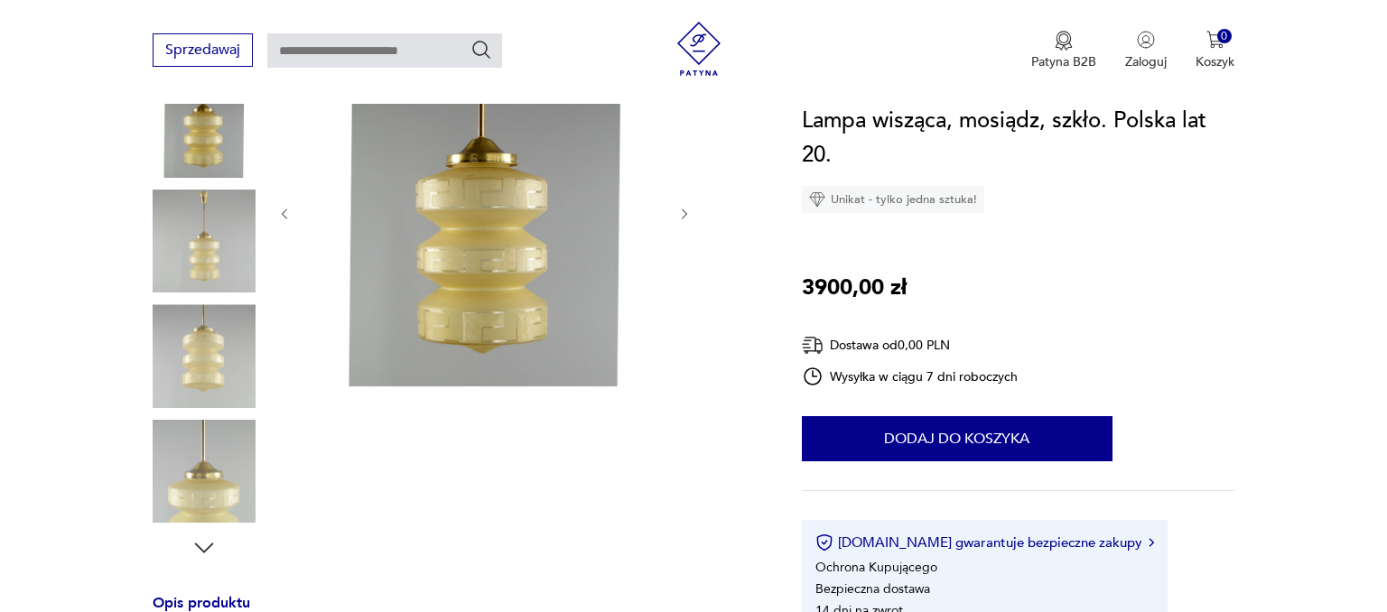
scroll to position [0, 0]
click at [684, 217] on icon "button" at bounding box center [684, 214] width 15 height 15
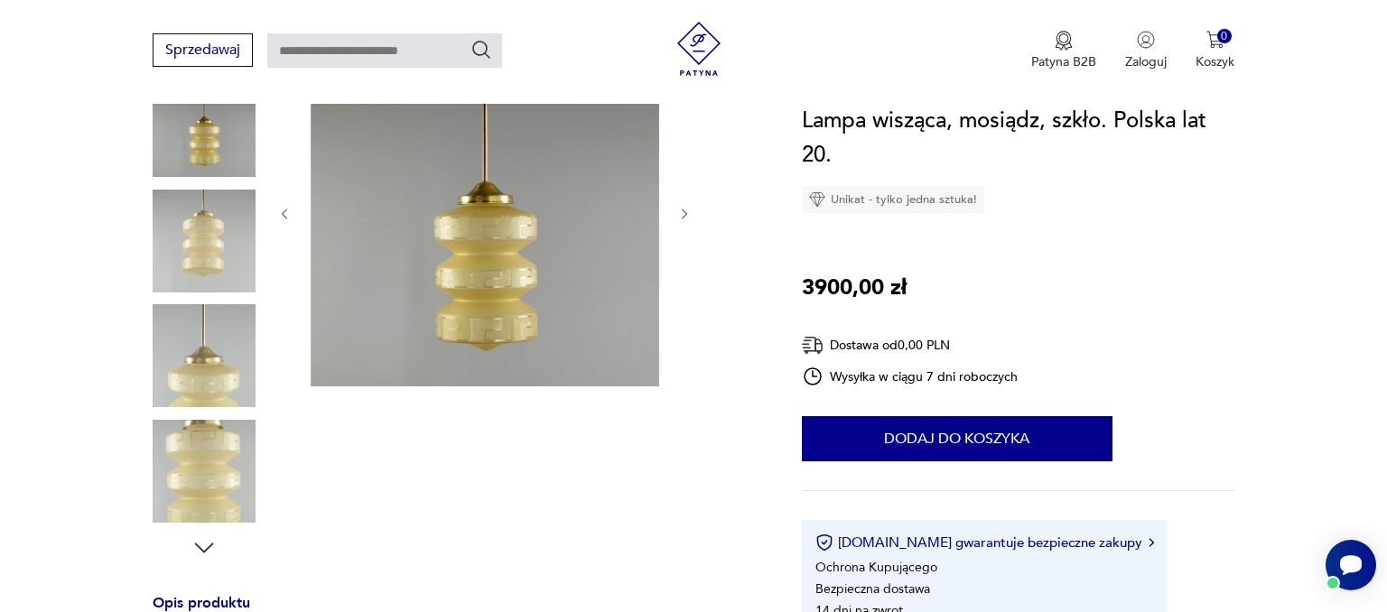
click at [684, 217] on icon "button" at bounding box center [684, 214] width 15 height 15
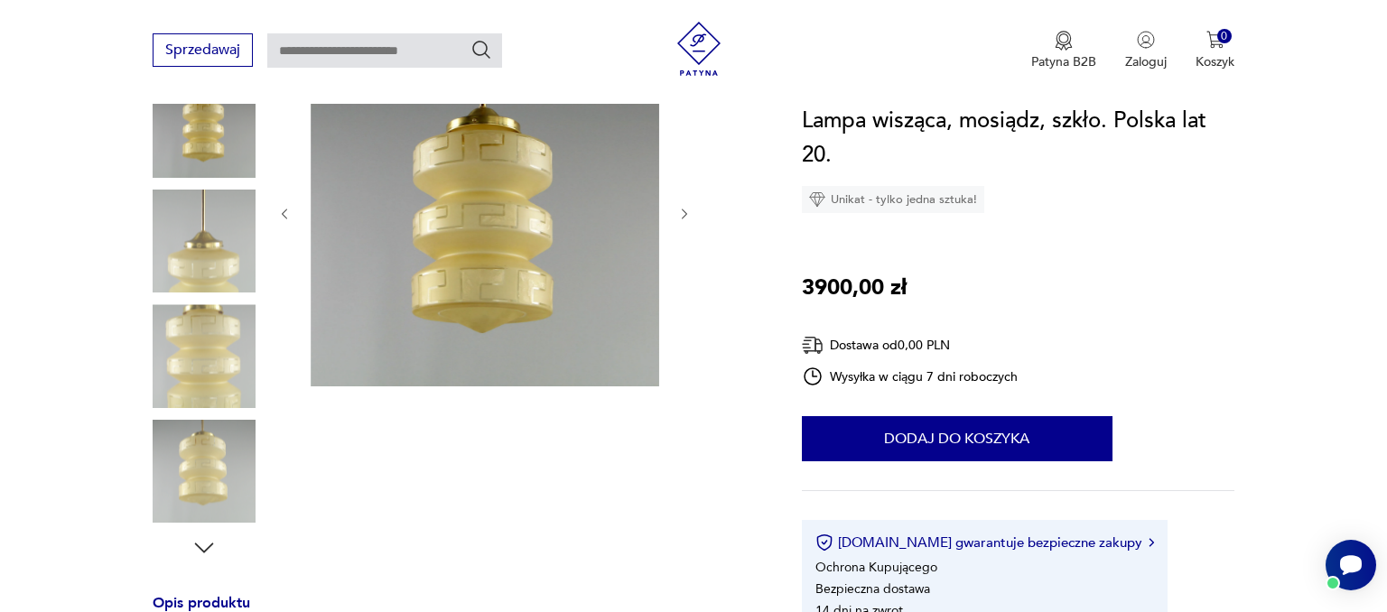
click at [684, 217] on icon "button" at bounding box center [684, 214] width 15 height 15
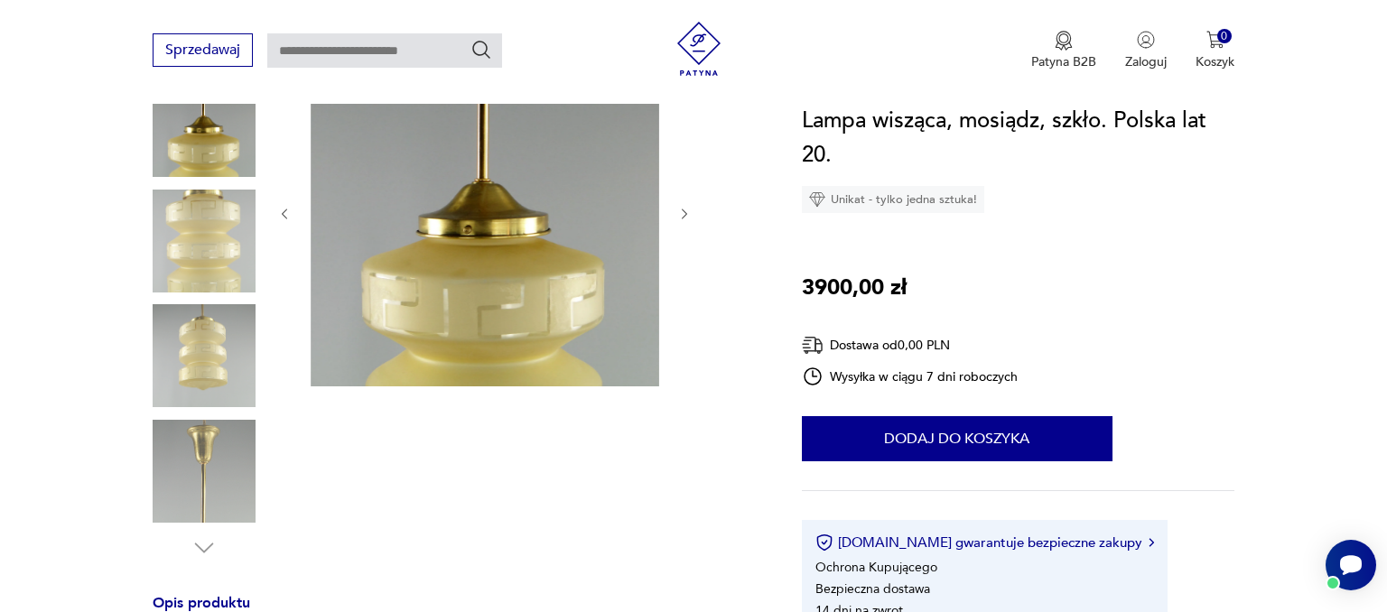
click at [684, 217] on icon "button" at bounding box center [684, 214] width 15 height 15
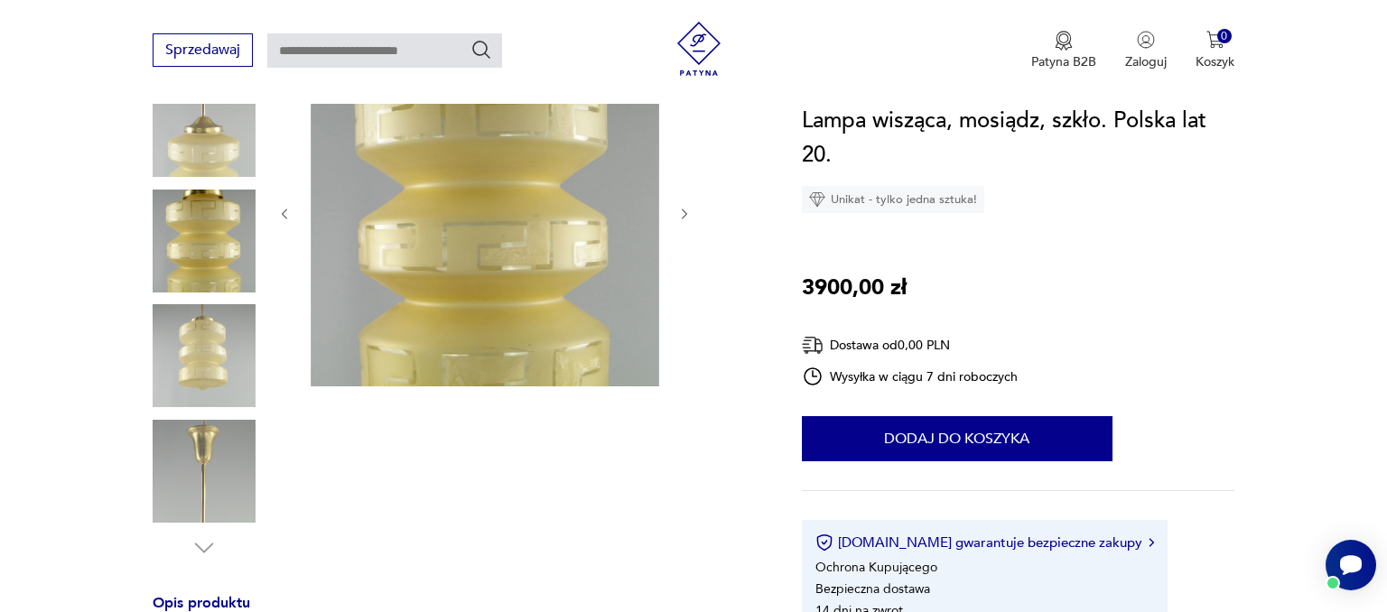
click at [684, 217] on icon "button" at bounding box center [684, 214] width 15 height 15
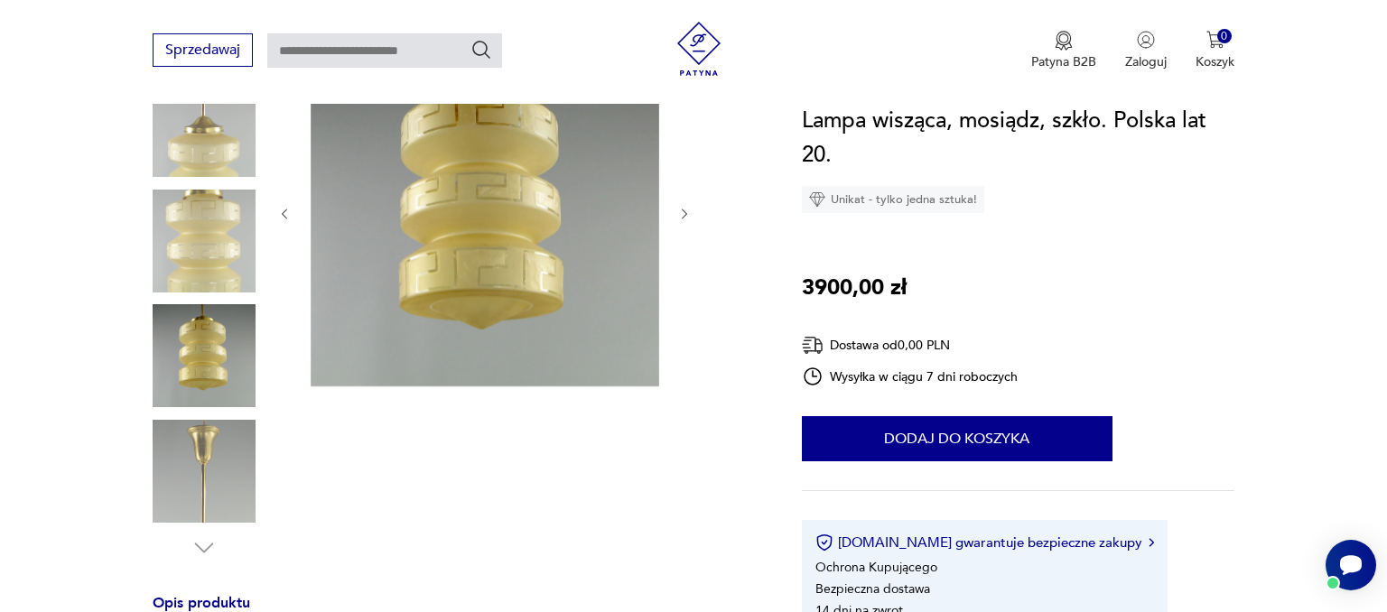
click at [684, 217] on icon "button" at bounding box center [684, 214] width 15 height 15
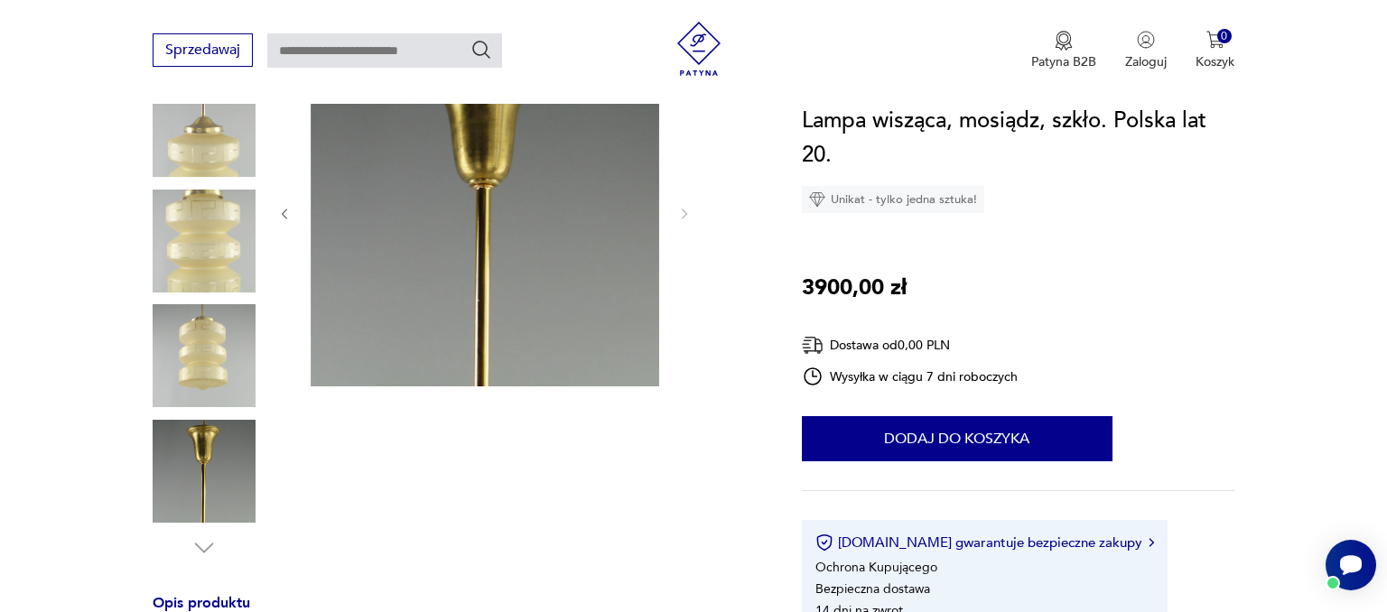
scroll to position [578, 0]
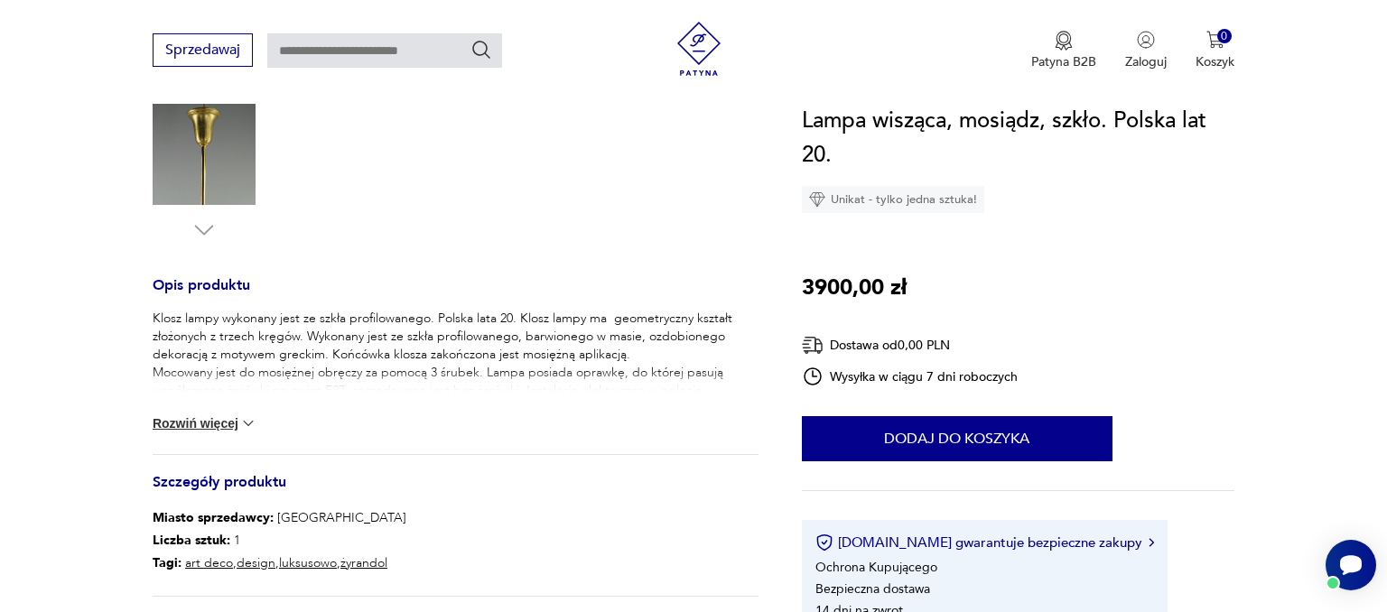
click at [226, 429] on button "Rozwiń więcej" at bounding box center [205, 424] width 105 height 18
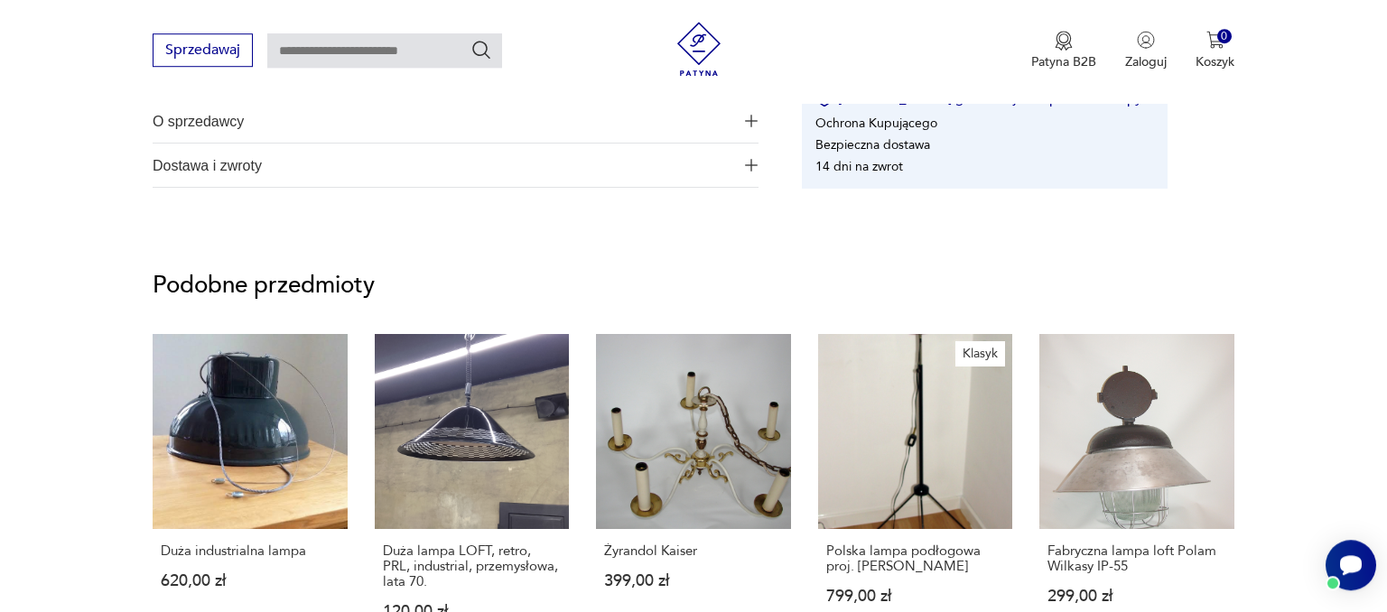
scroll to position [1214, 0]
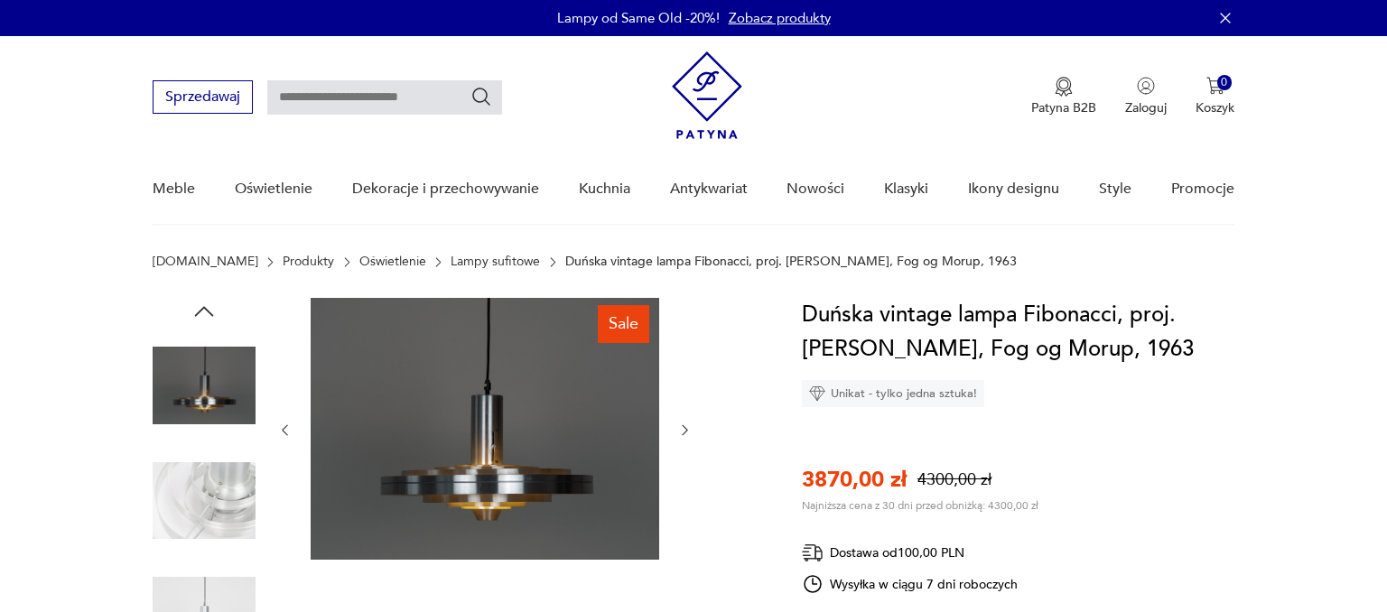
click at [688, 437] on icon "button" at bounding box center [684, 430] width 15 height 15
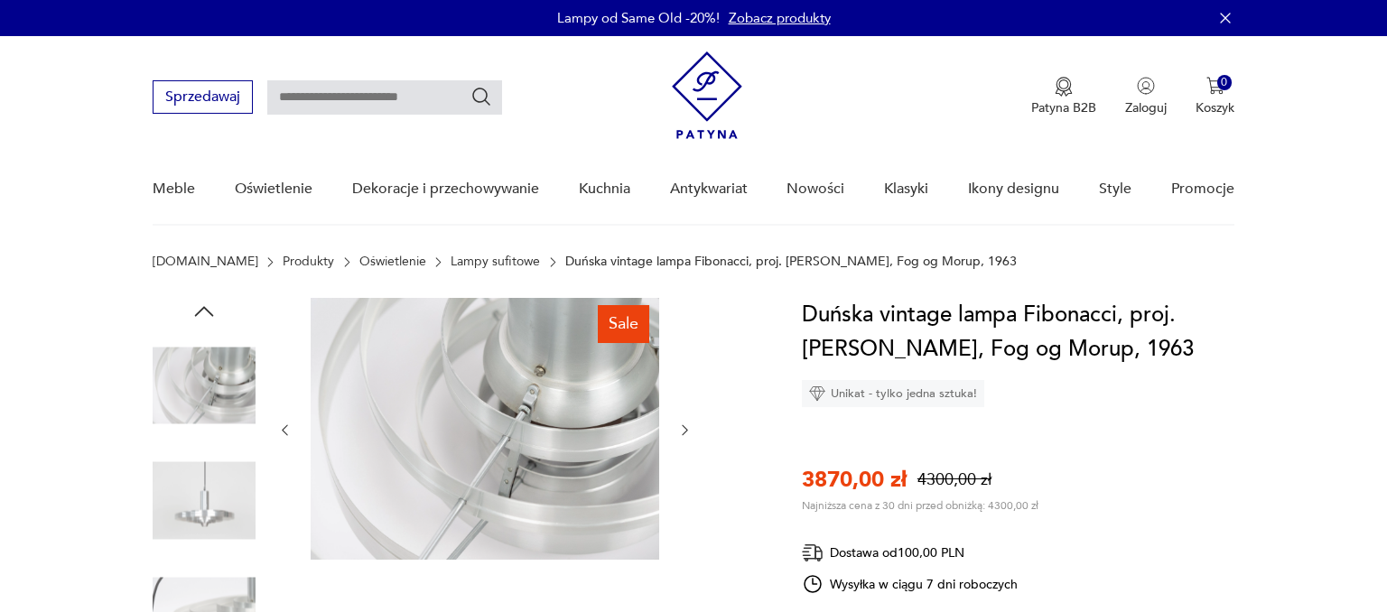
click at [688, 439] on button "button" at bounding box center [684, 431] width 15 height 18
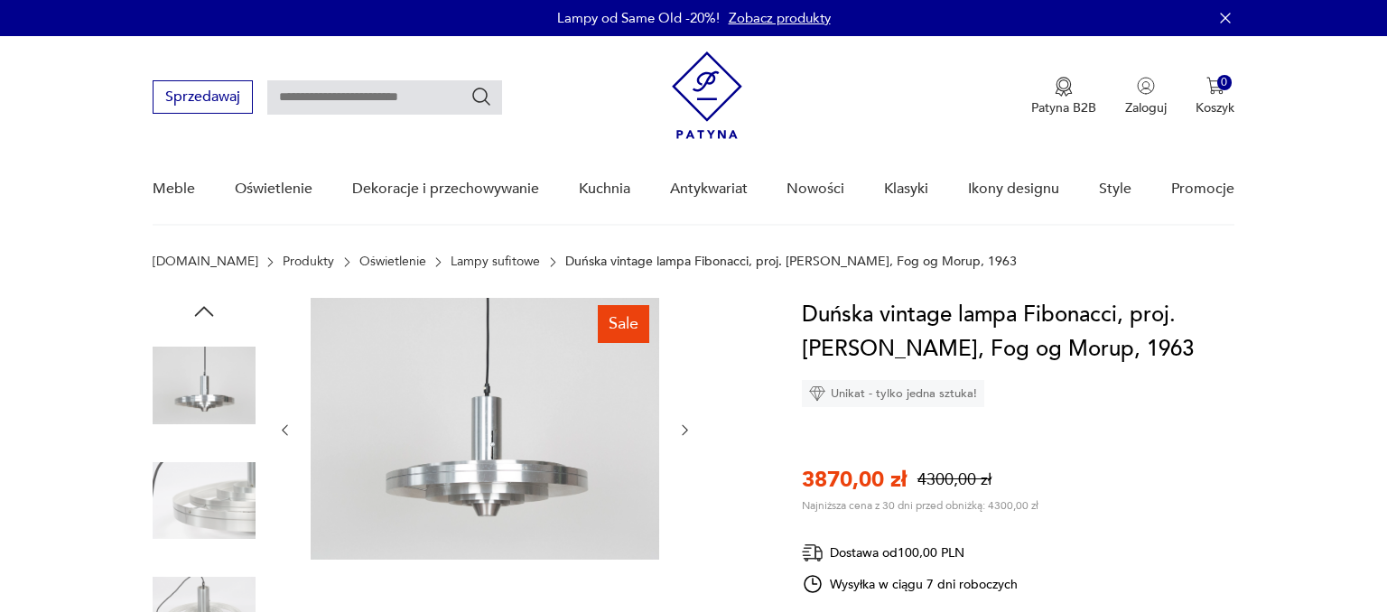
click at [688, 439] on button "button" at bounding box center [684, 431] width 15 height 18
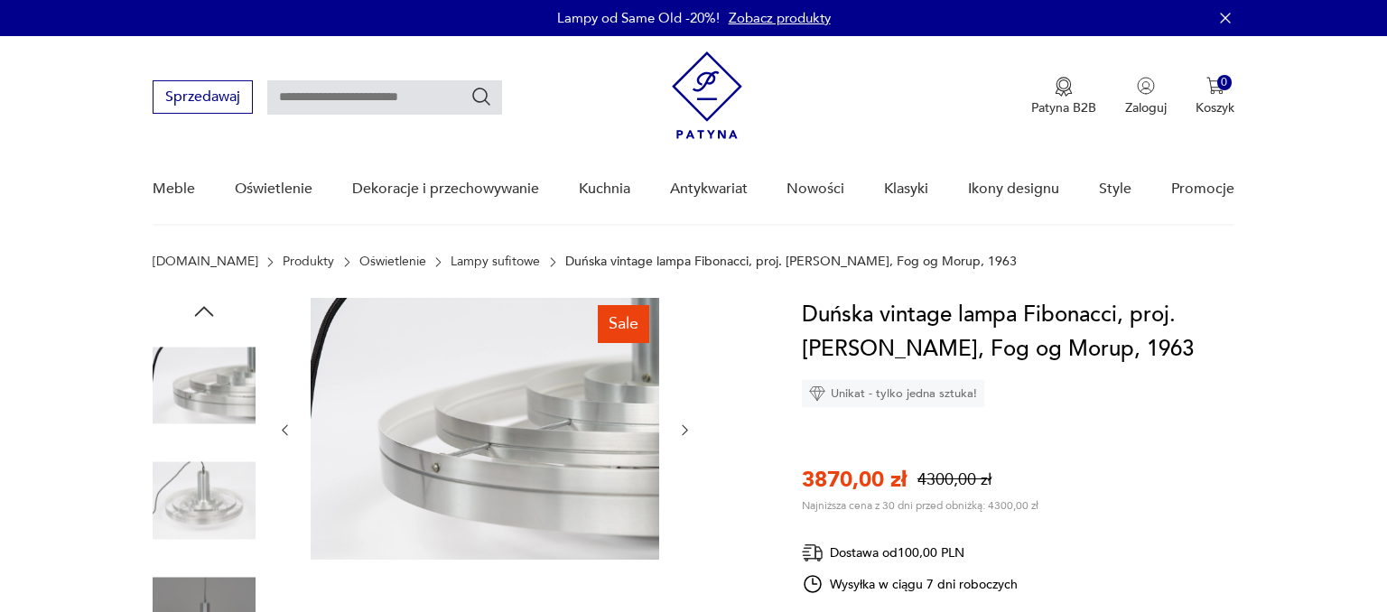
click at [688, 439] on button "button" at bounding box center [684, 431] width 15 height 18
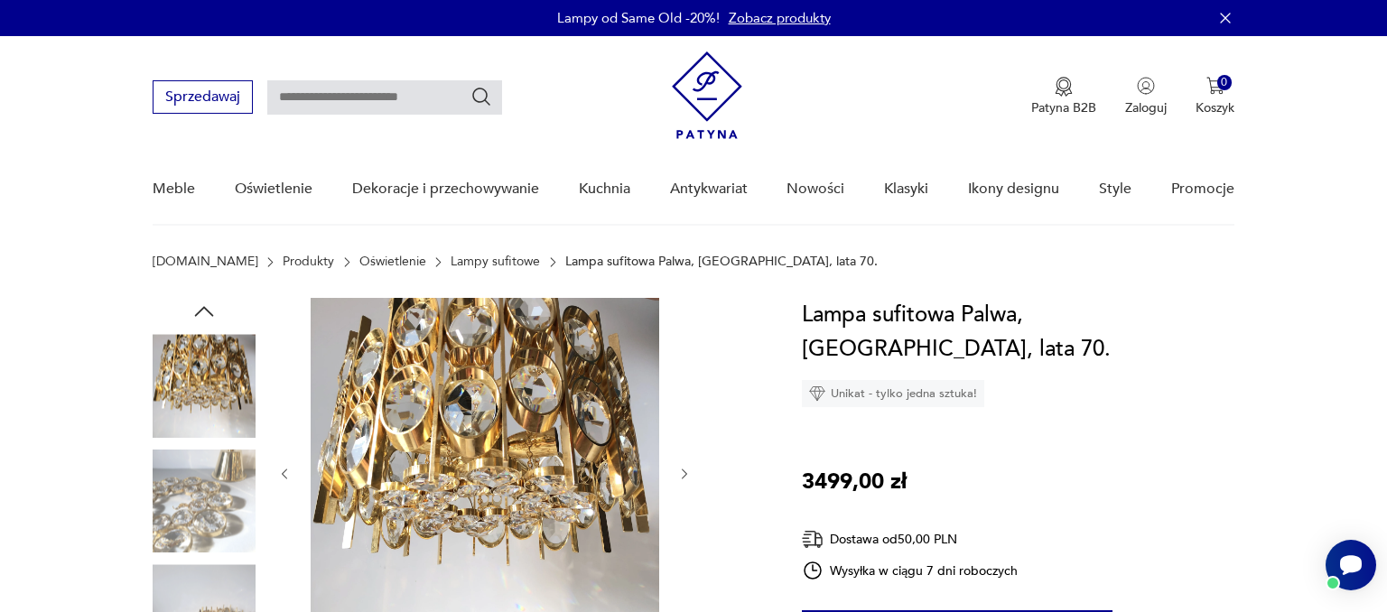
scroll to position [318, 0]
